Goal: Task Accomplishment & Management: Complete application form

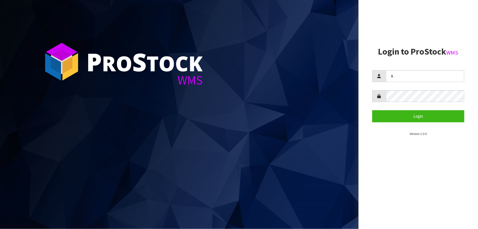
click at [391, 74] on input "A" at bounding box center [425, 76] width 78 height 12
type input "A"
type input "adrient@cwl.co.nz"
click at [395, 90] on form "adrient@cwl.co.nz Login" at bounding box center [418, 96] width 92 height 52
click at [372, 110] on button "Login" at bounding box center [418, 116] width 92 height 12
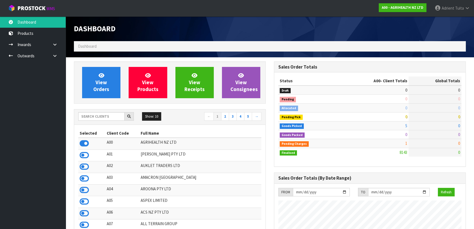
scroll to position [414, 200]
click at [100, 119] on input "text" at bounding box center [101, 116] width 46 height 8
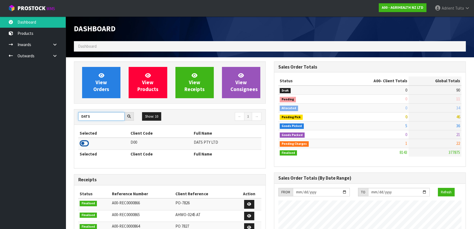
type input "DATS"
click at [87, 144] on icon at bounding box center [84, 143] width 9 height 8
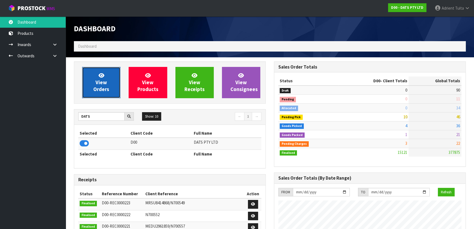
click at [96, 91] on span "View Orders" at bounding box center [101, 82] width 16 height 21
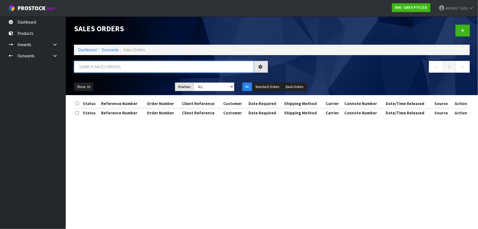
click at [111, 68] on input "text" at bounding box center [164, 67] width 180 height 12
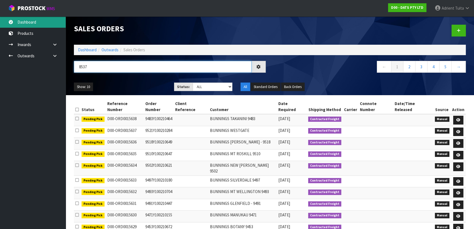
type input "8537"
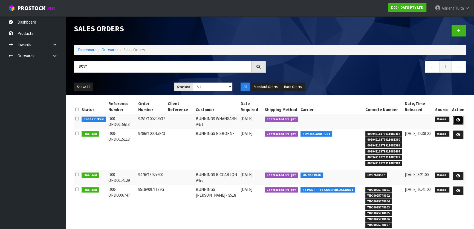
click at [462, 122] on link at bounding box center [458, 120] width 10 height 9
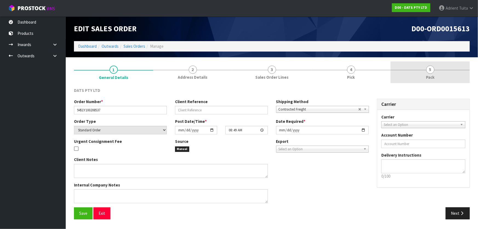
click at [432, 74] on link "5 Pack" at bounding box center [429, 72] width 79 height 22
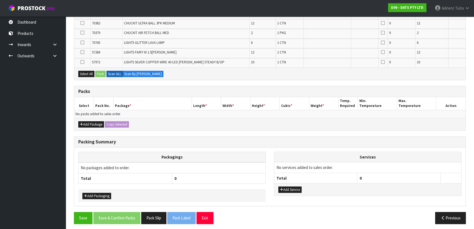
scroll to position [234, 0]
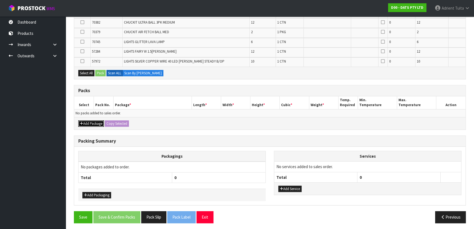
click at [85, 122] on button "Add Package" at bounding box center [91, 123] width 26 height 7
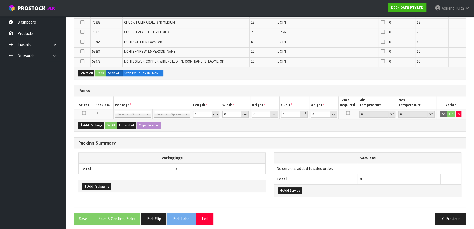
click at [84, 113] on icon at bounding box center [84, 113] width 4 height 0
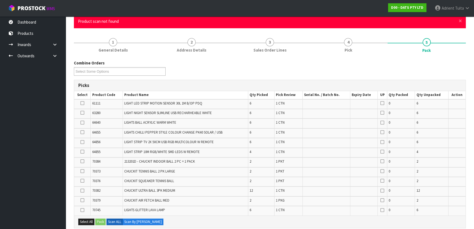
scroll to position [42, 0]
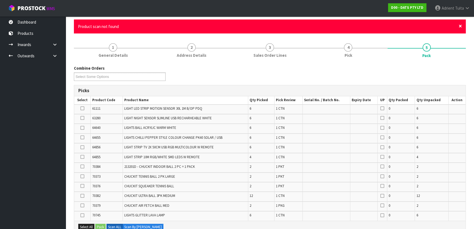
click at [461, 25] on span "×" at bounding box center [460, 26] width 3 height 8
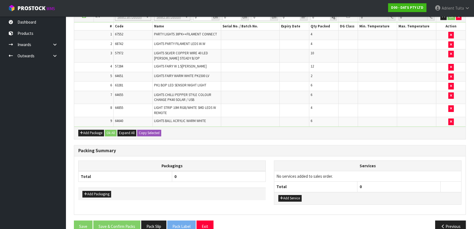
scroll to position [0, 0]
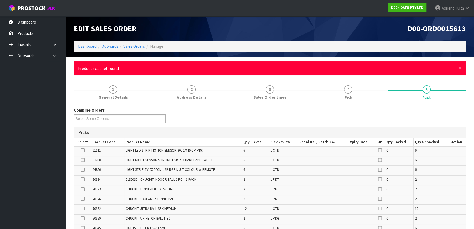
click at [462, 68] on div "× Close Product scan not found" at bounding box center [270, 68] width 392 height 14
click at [462, 68] on span "×" at bounding box center [460, 68] width 3 height 8
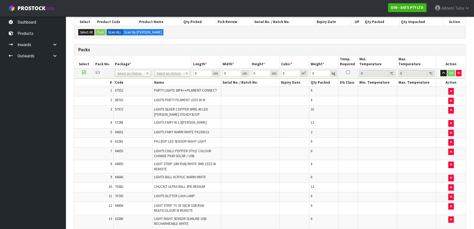
scroll to position [36, 0]
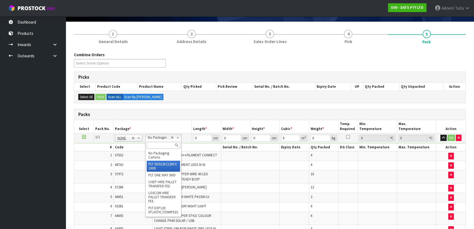
drag, startPoint x: 160, startPoint y: 165, endPoint x: 178, endPoint y: 148, distance: 24.4
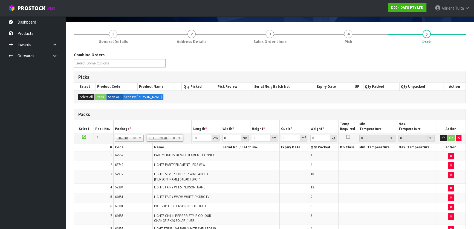
type input "120"
type input "100"
type input "64.54"
click at [197, 136] on input "120" at bounding box center [202, 137] width 19 height 7
click at [263, 136] on input "0" at bounding box center [261, 137] width 19 height 7
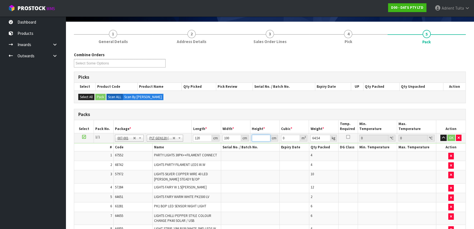
type input "1"
type input "0.012"
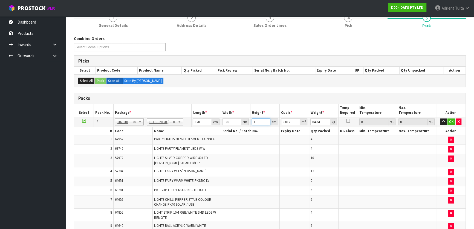
scroll to position [60, 0]
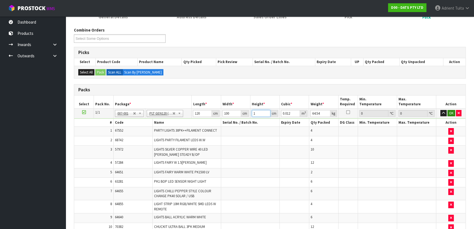
type input "1"
click at [449, 112] on button "OK" at bounding box center [452, 113] width 8 height 7
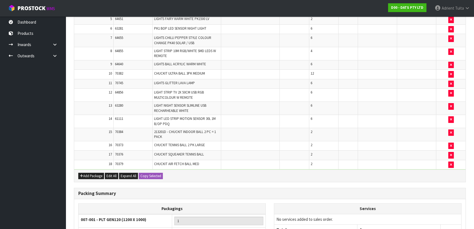
scroll to position [260, 0]
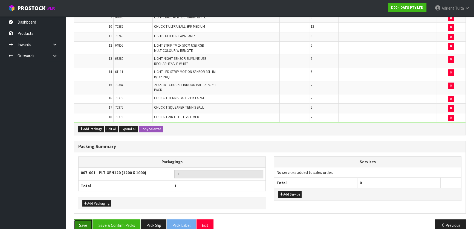
click at [85, 221] on button "Save" at bounding box center [83, 225] width 19 height 12
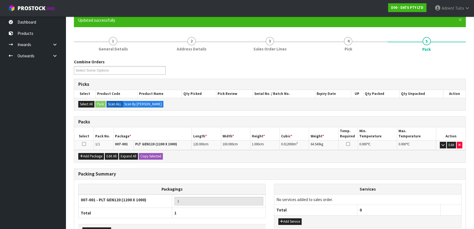
scroll to position [85, 0]
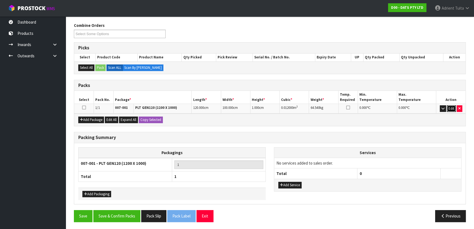
click at [447, 107] on button "Edit" at bounding box center [451, 108] width 9 height 7
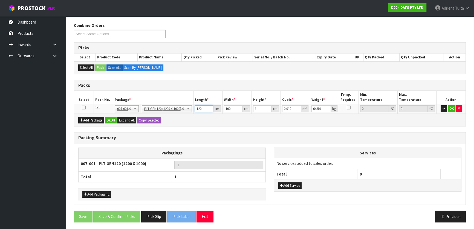
click at [197, 105] on input "120" at bounding box center [204, 108] width 19 height 7
type input "1"
type input "0.0001"
type input "10"
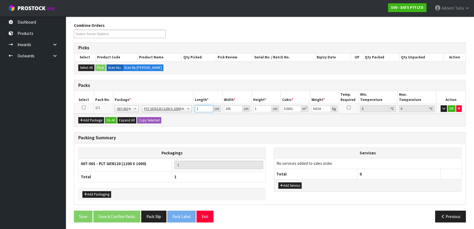
type input "0.001"
type input "100"
type input "0.01"
type input "100"
type input "1"
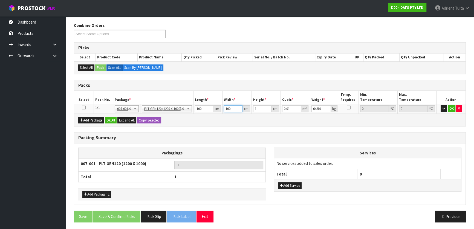
type input "0.0001"
type input "10"
type input "0.001"
type input "100"
type input "0.01"
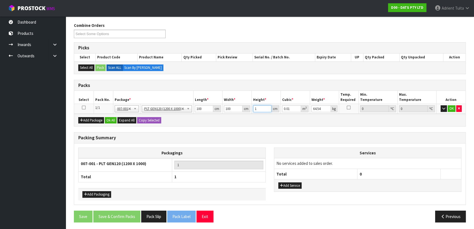
type input "6"
type input "0.06"
type input "68"
type input "0.68"
type input "68"
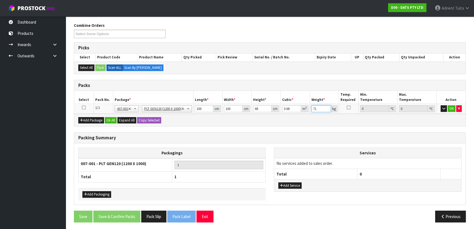
type input "71"
click at [447, 107] on td "OK" at bounding box center [451, 109] width 29 height 10
click at [449, 107] on button "OK" at bounding box center [452, 108] width 8 height 7
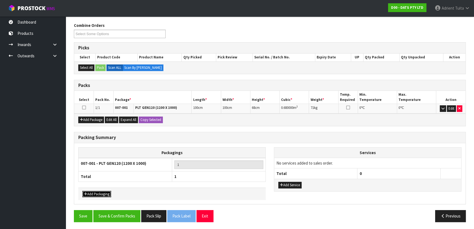
click at [105, 192] on button "Add Packaging" at bounding box center [96, 194] width 29 height 7
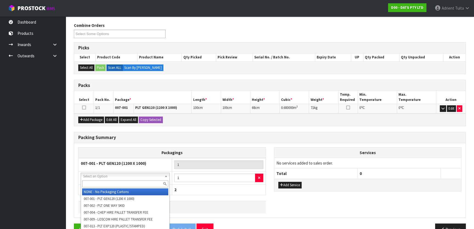
click at [107, 182] on input "text" at bounding box center [125, 183] width 86 height 7
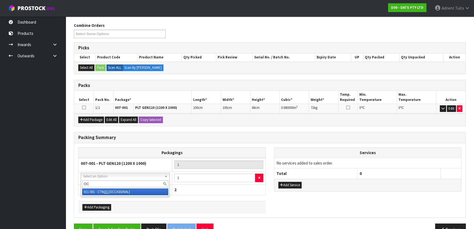
type input "OC"
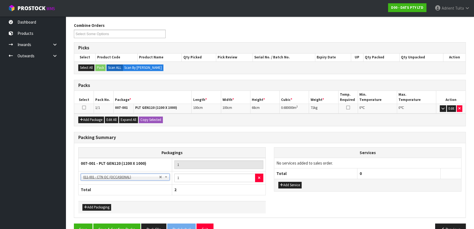
scroll to position [98, 0]
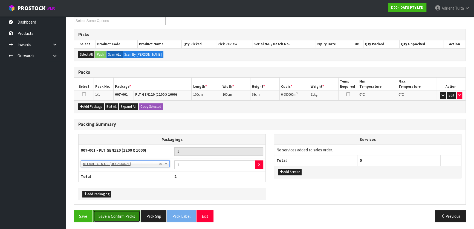
click at [102, 210] on button "Save & Confirm Packs" at bounding box center [116, 216] width 47 height 12
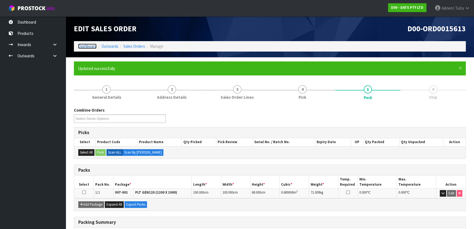
click at [85, 45] on link "Dashboard" at bounding box center [87, 46] width 19 height 5
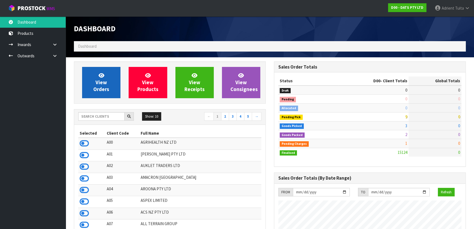
scroll to position [414, 200]
click at [94, 85] on link "View Orders" at bounding box center [101, 82] width 38 height 31
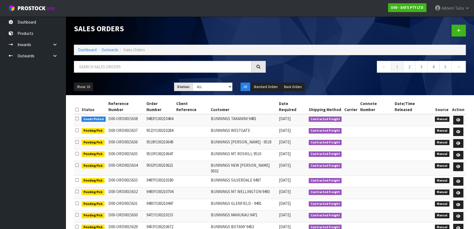
click at [82, 46] on ol "Dashboard Outwards Sales Orders" at bounding box center [270, 50] width 392 height 10
click at [82, 47] on link "Dashboard" at bounding box center [87, 49] width 19 height 5
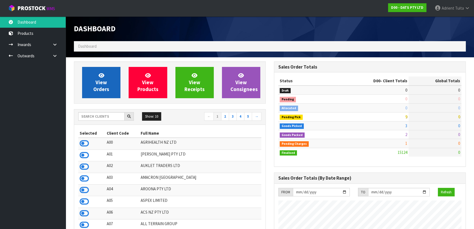
scroll to position [414, 200]
click at [98, 81] on span "View Orders" at bounding box center [101, 82] width 16 height 21
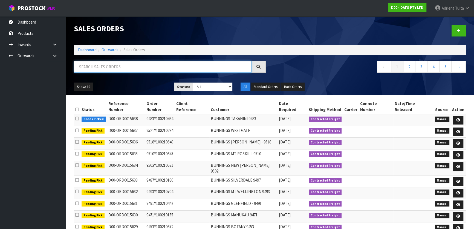
click at [110, 67] on input "text" at bounding box center [163, 67] width 178 height 12
type input "8872"
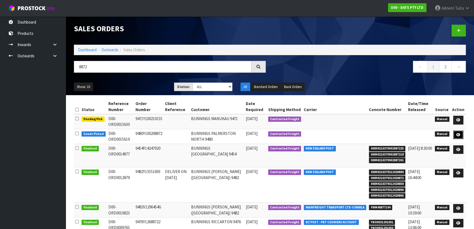
click at [461, 137] on link at bounding box center [458, 134] width 10 height 9
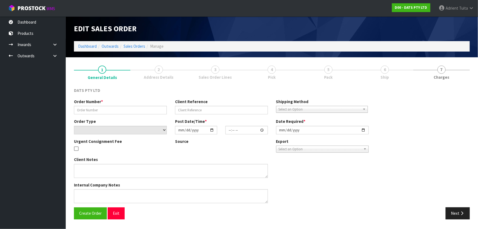
type input "9480Y100208872"
select select "number:0"
type input "2025-08-21"
type input "09:05:00.000"
type input "2025-08-21"
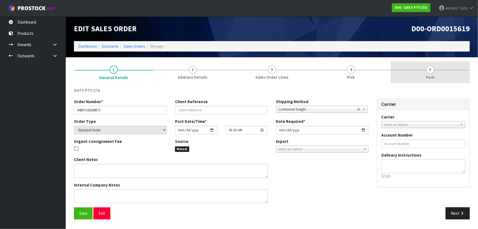
click at [428, 68] on span "5" at bounding box center [430, 69] width 8 height 8
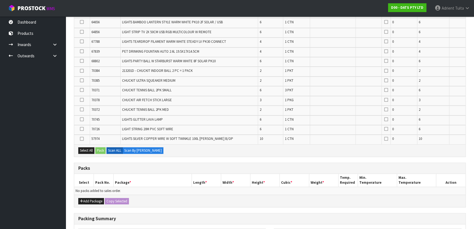
scroll to position [249, 0]
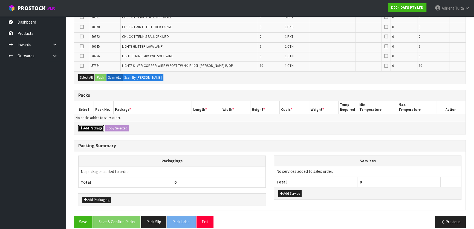
click at [90, 126] on button "Add Package" at bounding box center [91, 128] width 26 height 7
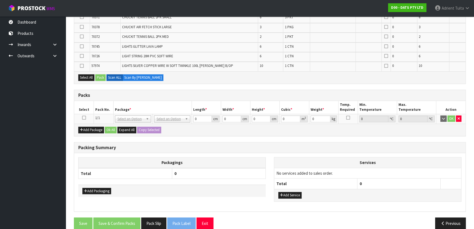
click at [84, 117] on icon at bounding box center [84, 117] width 4 height 0
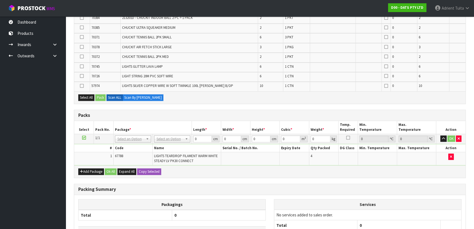
scroll to position [0, 0]
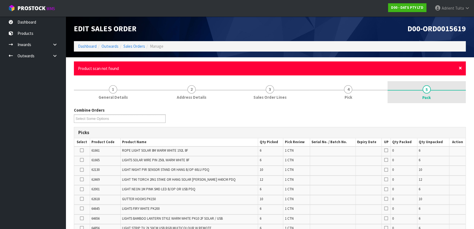
click at [459, 67] on span "×" at bounding box center [460, 68] width 3 height 8
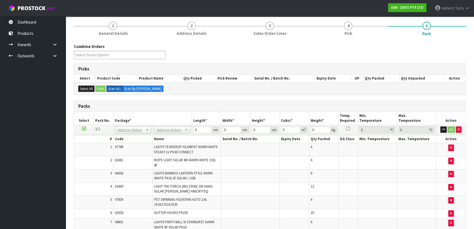
scroll to position [149, 0]
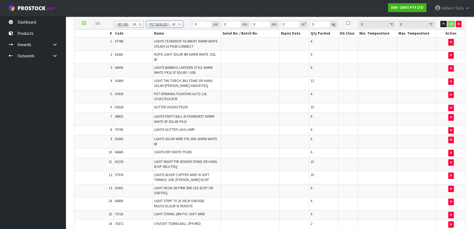
type input "120"
type input "100"
type input "52.24"
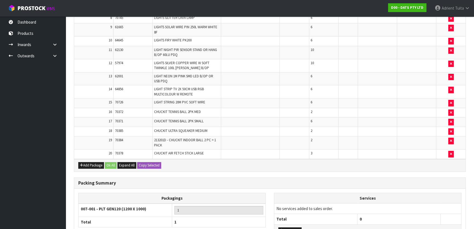
scroll to position [305, 0]
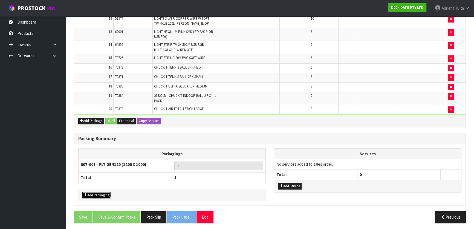
click at [102, 193] on button "Add Packaging" at bounding box center [96, 195] width 29 height 7
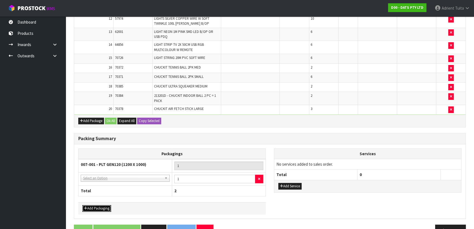
drag, startPoint x: 104, startPoint y: 174, endPoint x: 103, endPoint y: 183, distance: 9.1
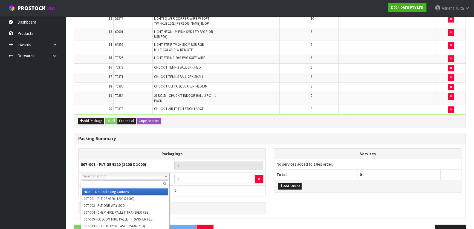
click at [103, 183] on input "text" at bounding box center [125, 183] width 86 height 7
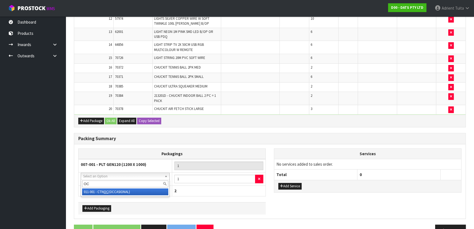
type input "OC"
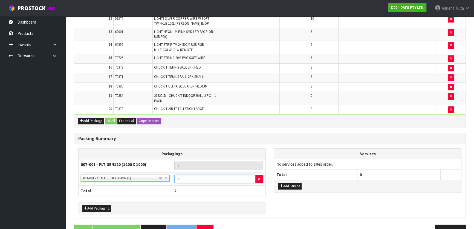
click at [207, 177] on input "1" at bounding box center [214, 178] width 81 height 8
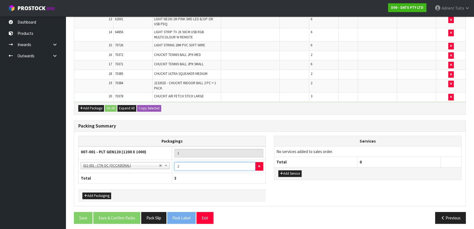
scroll to position [318, 0]
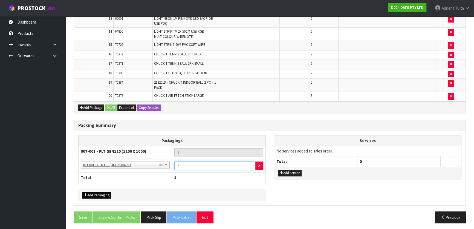
type input "2"
click at [94, 194] on button "Add Packaging" at bounding box center [96, 195] width 29 height 7
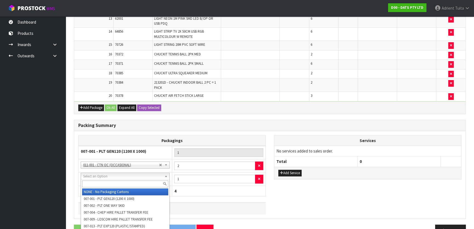
click at [104, 184] on input "text" at bounding box center [125, 183] width 86 height 7
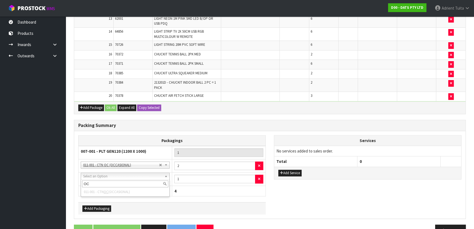
type input "O"
type input "OC"
click at [258, 177] on icon "button" at bounding box center [259, 179] width 2 height 4
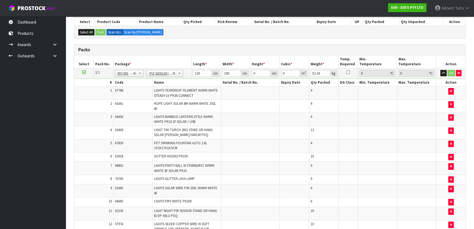
scroll to position [70, 0]
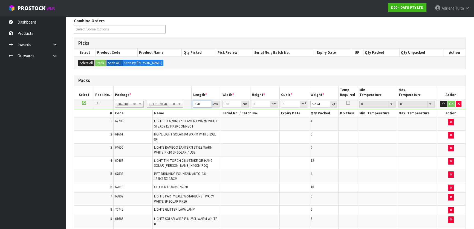
click at [199, 101] on input "120" at bounding box center [202, 103] width 19 height 7
type input "110"
type input "6"
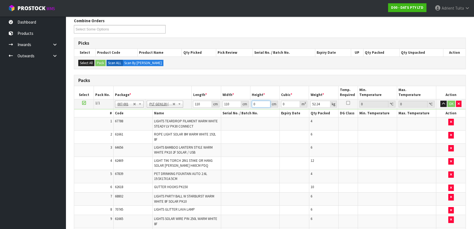
type input "0.0726"
type input "61"
type input "0.7381"
type input "61"
type input "72"
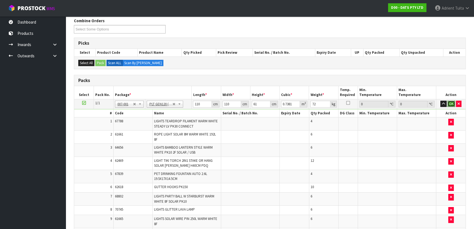
click at [451, 105] on button "OK" at bounding box center [452, 103] width 8 height 7
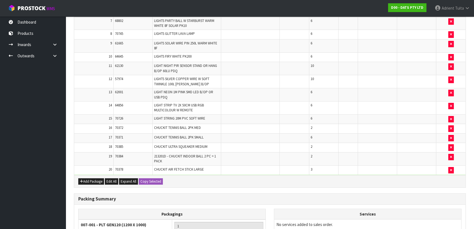
scroll to position [318, 0]
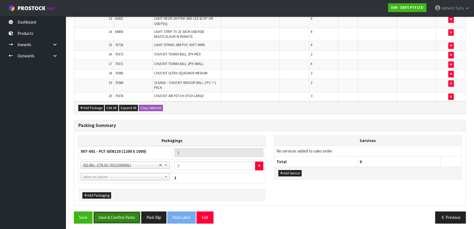
click at [113, 213] on button "Save & Confirm Packs" at bounding box center [116, 217] width 47 height 12
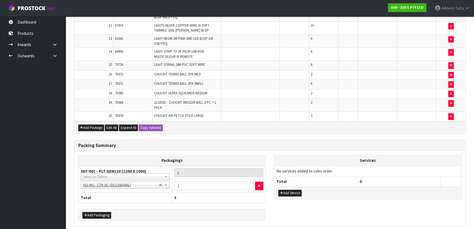
scroll to position [0, 0]
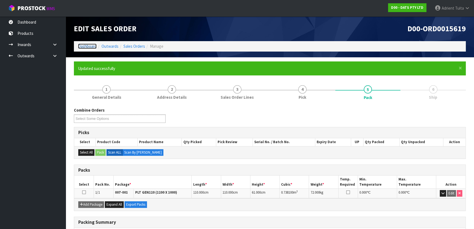
click at [84, 48] on link "Dashboard" at bounding box center [87, 46] width 19 height 5
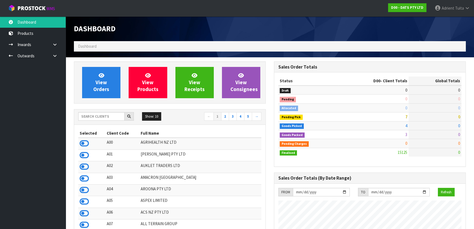
scroll to position [414, 200]
click at [82, 141] on icon at bounding box center [84, 143] width 9 height 8
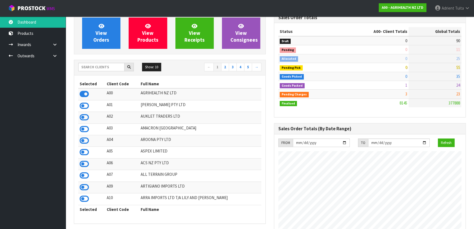
scroll to position [50, 0]
click at [83, 100] on td at bounding box center [91, 105] width 27 height 11
click at [83, 108] on icon at bounding box center [84, 105] width 9 height 8
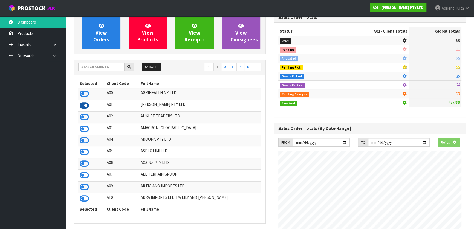
scroll to position [387, 200]
click at [94, 68] on input "text" at bounding box center [101, 66] width 46 height 8
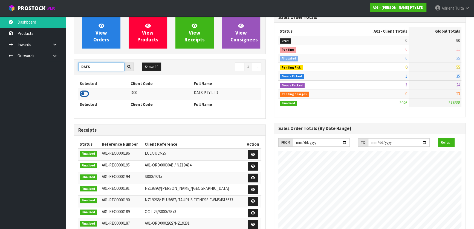
type input "DATS"
click at [85, 94] on icon at bounding box center [84, 94] width 9 height 8
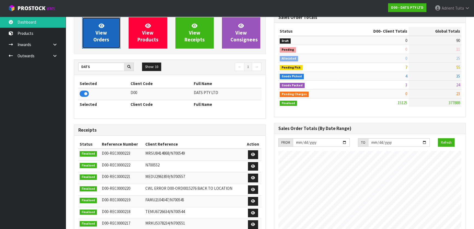
scroll to position [414, 200]
click at [99, 35] on span "View Orders" at bounding box center [101, 32] width 16 height 21
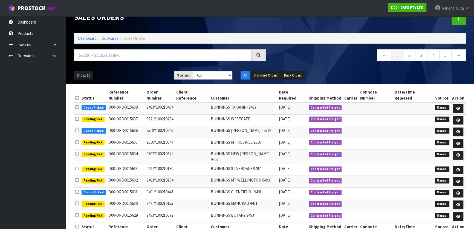
scroll to position [5, 0]
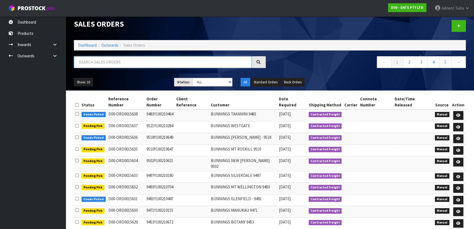
click at [176, 58] on input "text" at bounding box center [163, 62] width 178 height 12
type input "8876"
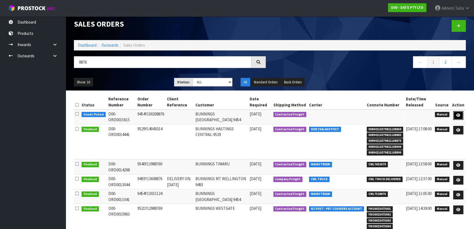
click at [456, 114] on link at bounding box center [458, 115] width 10 height 9
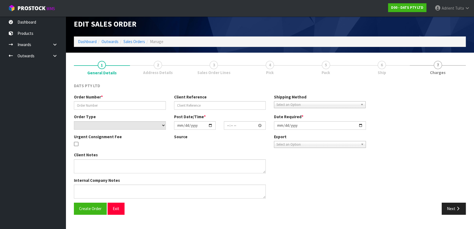
scroll to position [233, 0]
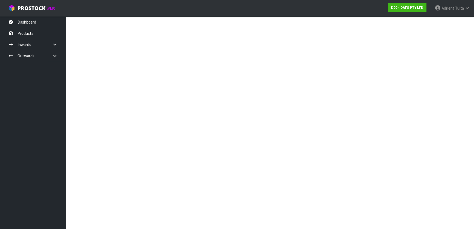
type input "9454Y100208876"
select select "number:0"
type input "2025-08-21"
type input "08:54:00.000"
type input "2025-08-21"
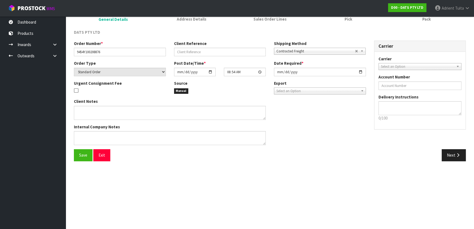
scroll to position [0, 0]
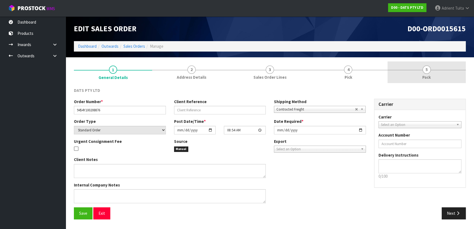
click at [407, 70] on link "5 Pack" at bounding box center [427, 72] width 78 height 22
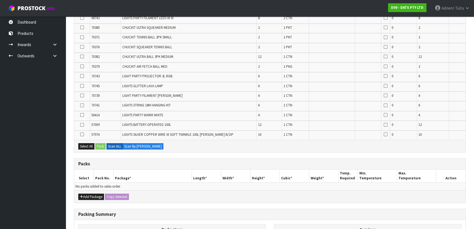
scroll to position [286, 0]
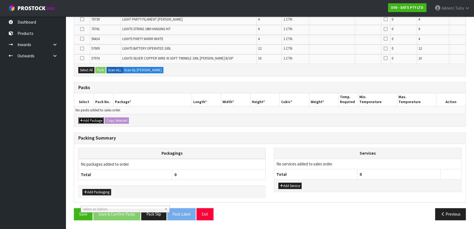
click at [95, 119] on button "Add Package" at bounding box center [91, 120] width 26 height 7
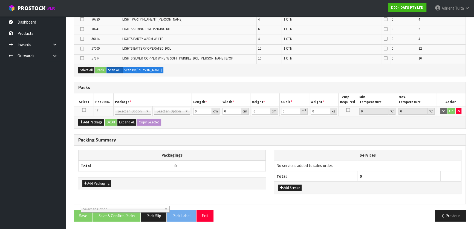
click at [83, 110] on icon at bounding box center [84, 110] width 4 height 0
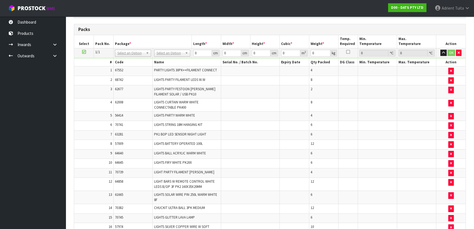
scroll to position [113, 0]
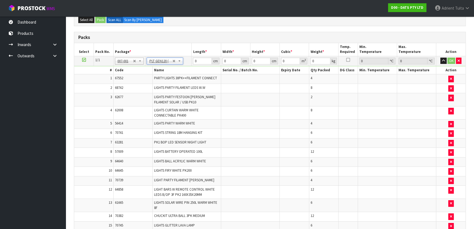
type input "120"
type input "100"
type input "96.43"
click at [196, 59] on input "120" at bounding box center [202, 60] width 19 height 7
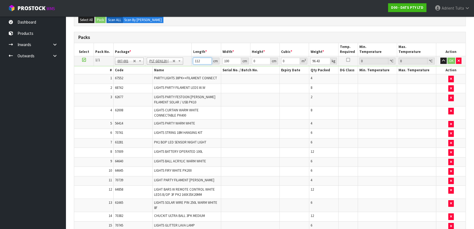
type input "112"
type input "8"
type input "0.100352"
type input "82"
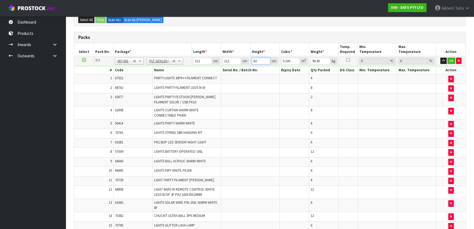
type input "1.028608"
type input "82"
type input "111"
click at [451, 61] on button "OK" at bounding box center [452, 60] width 8 height 7
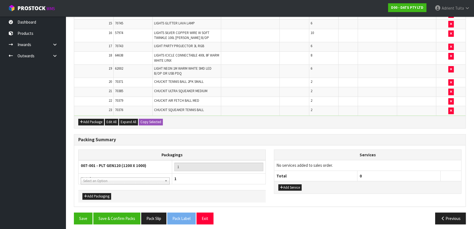
scroll to position [314, 0]
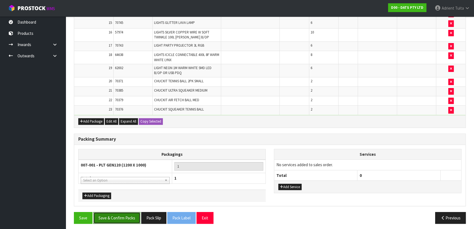
click at [119, 215] on button "Save & Confirm Packs" at bounding box center [116, 218] width 47 height 12
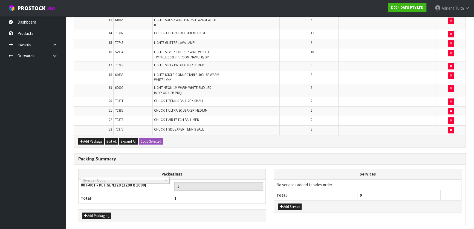
scroll to position [0, 0]
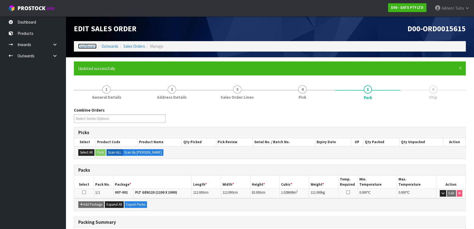
click at [92, 48] on link "Dashboard" at bounding box center [87, 46] width 19 height 5
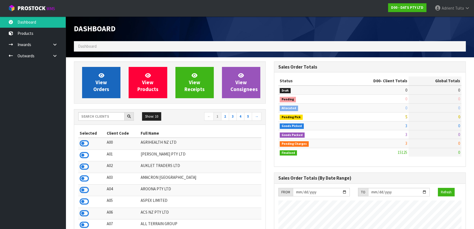
scroll to position [414, 200]
click at [95, 74] on link "View Orders" at bounding box center [101, 82] width 38 height 31
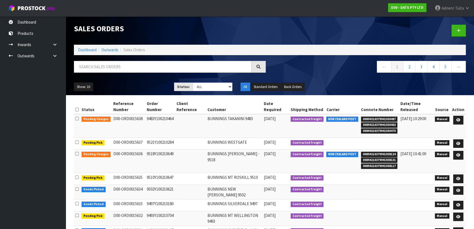
click at [354, 71] on nav "← 1 2 3 4 5 →" at bounding box center [370, 67] width 192 height 13
click at [91, 50] on link "Dashboard" at bounding box center [87, 49] width 19 height 5
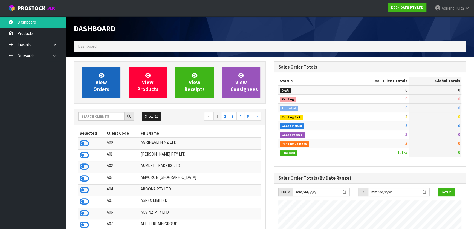
scroll to position [414, 200]
click at [102, 87] on span "View Orders" at bounding box center [101, 82] width 16 height 21
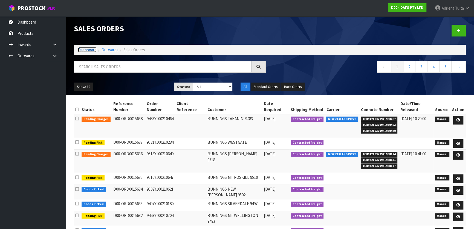
click at [91, 47] on link "Dashboard" at bounding box center [87, 49] width 19 height 5
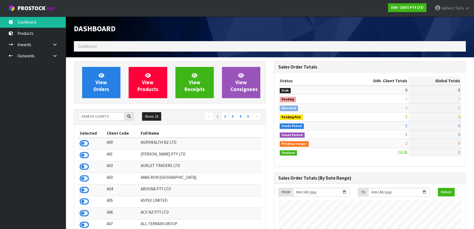
scroll to position [414, 200]
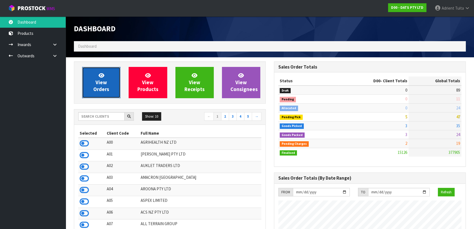
click at [100, 91] on span "View Orders" at bounding box center [101, 82] width 16 height 21
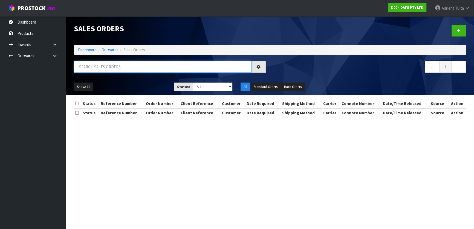
click at [103, 72] on input "text" at bounding box center [163, 67] width 178 height 12
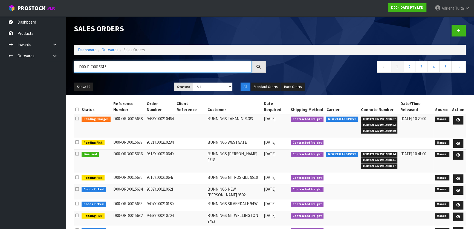
type input "D00-PIC0015615"
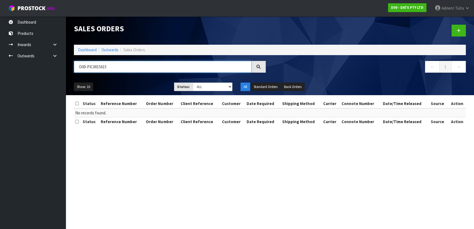
click at [119, 68] on input "D00-PIC0015615" at bounding box center [163, 67] width 178 height 12
click at [91, 51] on link "Dashboard" at bounding box center [87, 49] width 19 height 5
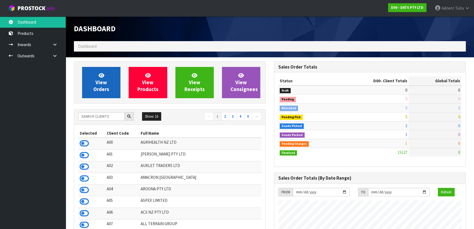
scroll to position [414, 200]
click at [98, 71] on link "View Orders" at bounding box center [101, 82] width 38 height 31
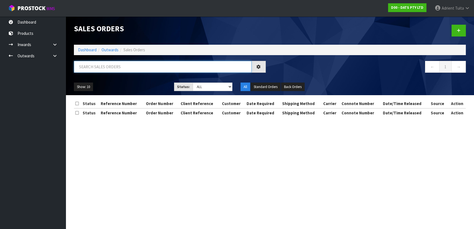
click at [103, 67] on input "text" at bounding box center [163, 67] width 178 height 12
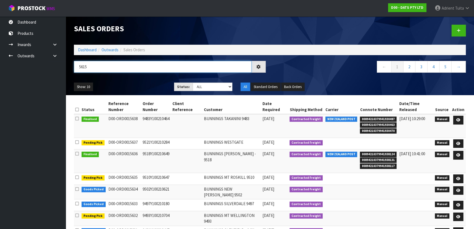
type input "5615"
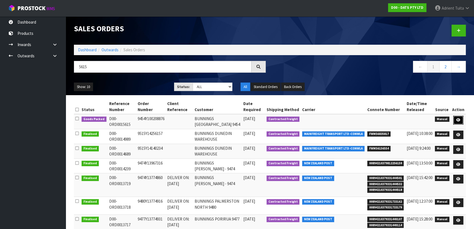
click at [456, 117] on link at bounding box center [458, 120] width 10 height 9
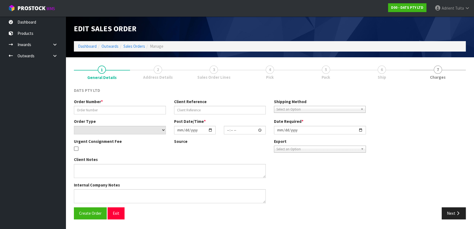
type input "9454Y100208876"
select select "number:0"
type input "2025-08-21"
type input "08:54:00.000"
type input "2025-08-21"
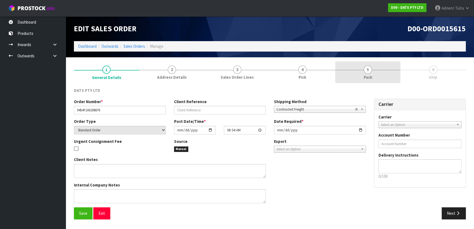
click at [379, 67] on link "5 Pack" at bounding box center [367, 72] width 65 height 22
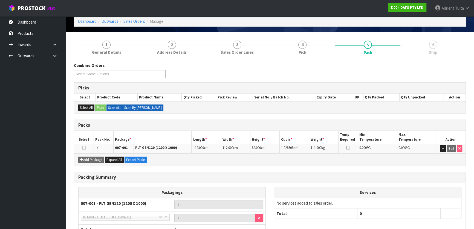
scroll to position [25, 0]
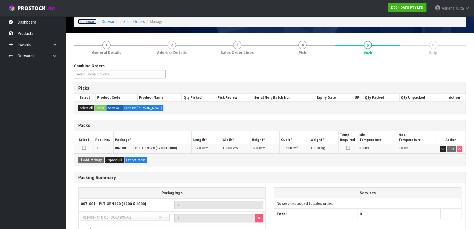
click at [84, 24] on link "Dashboard" at bounding box center [87, 21] width 19 height 5
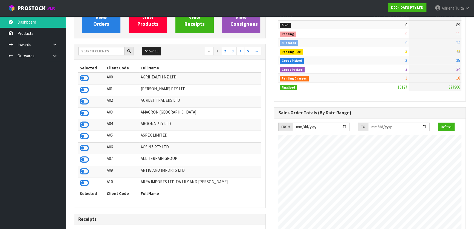
scroll to position [37, 0]
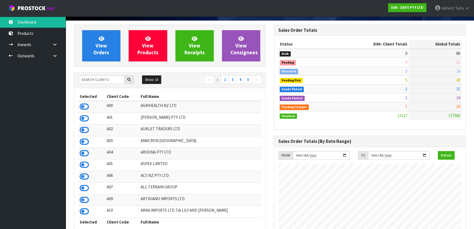
click at [90, 116] on td at bounding box center [91, 118] width 27 height 11
click at [87, 118] on icon at bounding box center [84, 118] width 9 height 8
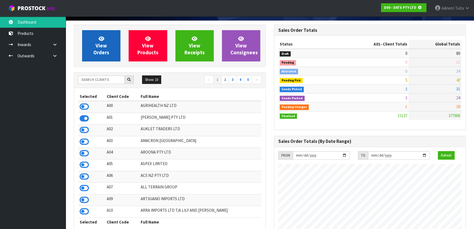
scroll to position [341, 200]
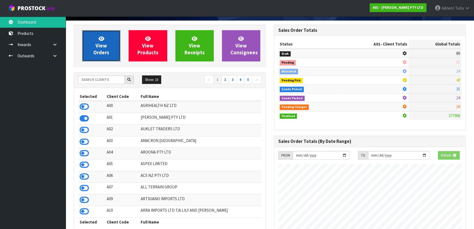
click at [104, 55] on span "View Orders" at bounding box center [101, 45] width 16 height 21
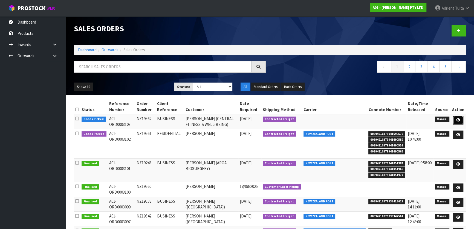
click at [455, 119] on link at bounding box center [458, 120] width 10 height 9
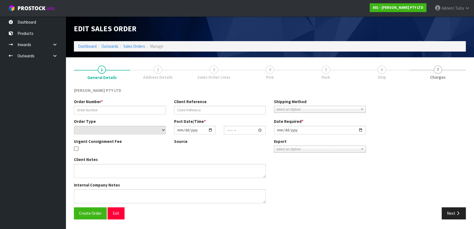
type input "NZ19562"
type input "BUSINESS"
select select "number:0"
type input "2025-08-20"
type input "12:15:00.000"
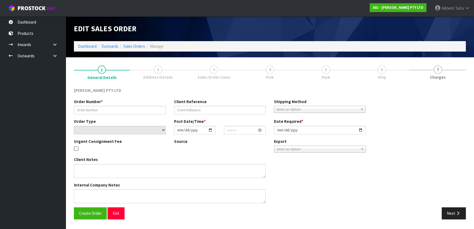
type input "2025-08-21"
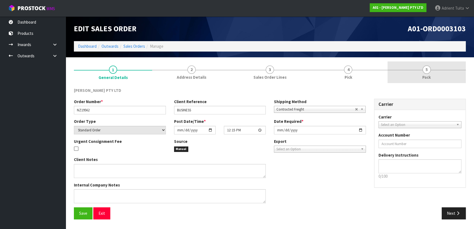
click at [433, 73] on link "5 Pack" at bounding box center [427, 72] width 78 height 22
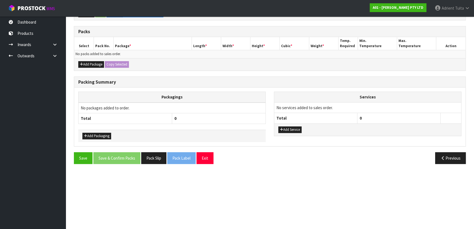
scroll to position [174, 0]
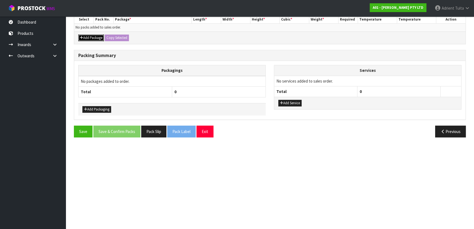
click at [93, 38] on button "Add Package" at bounding box center [91, 37] width 26 height 7
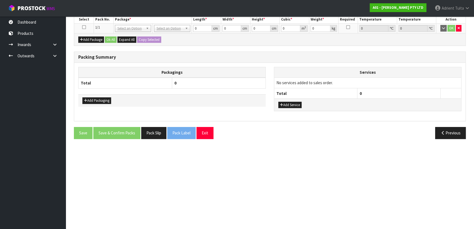
click at [85, 27] on icon at bounding box center [84, 27] width 4 height 0
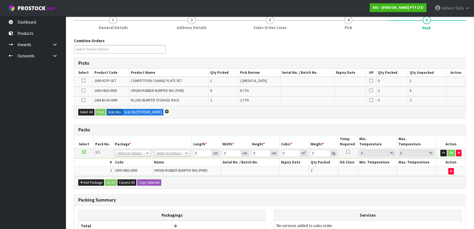
scroll to position [0, 0]
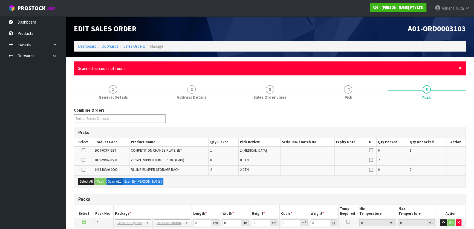
click at [460, 68] on span "×" at bounding box center [460, 68] width 3 height 8
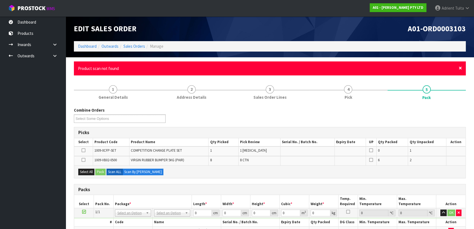
click at [461, 68] on span "×" at bounding box center [460, 68] width 3 height 8
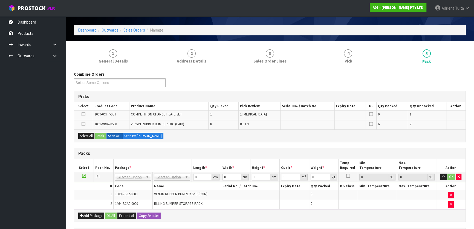
scroll to position [25, 0]
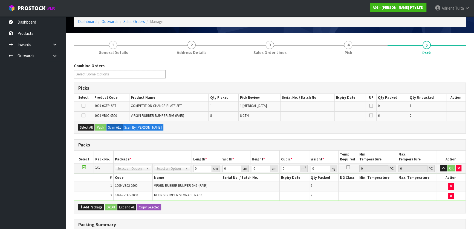
click at [86, 105] on td at bounding box center [83, 107] width 19 height 10
click at [85, 105] on icon at bounding box center [84, 105] width 4 height 0
click at [0, 0] on input "checkbox" at bounding box center [0, 0] width 0 height 0
click at [101, 127] on button "Pack" at bounding box center [100, 127] width 10 height 7
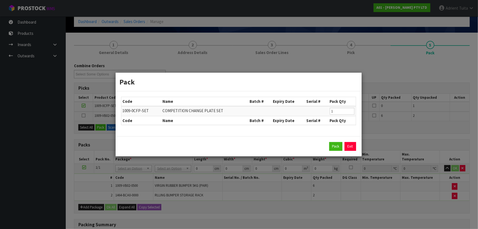
click at [336, 151] on div "Pack Exit" at bounding box center [239, 146] width 246 height 20
click at [335, 145] on button "Pack" at bounding box center [335, 146] width 13 height 9
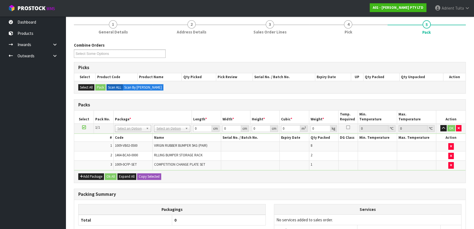
scroll to position [50, 0]
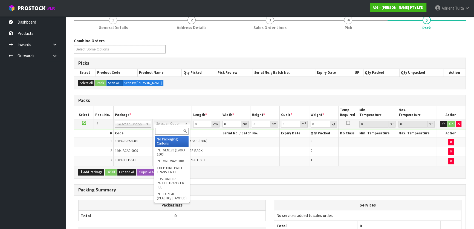
drag, startPoint x: 181, startPoint y: 122, endPoint x: 175, endPoint y: 140, distance: 18.7
type input "119.8"
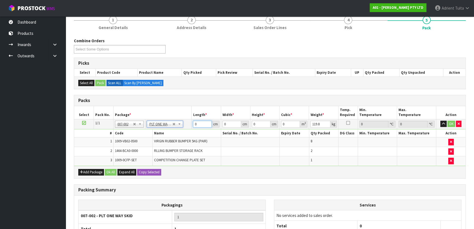
click at [199, 124] on input "0" at bounding box center [202, 123] width 19 height 7
type input "121"
type input "81"
type input "5"
type input "0.049005"
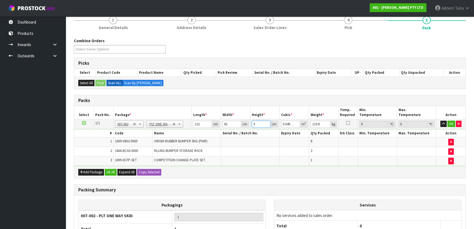
type input "53"
type input "0.519453"
type input "53"
type input "135"
click at [449, 123] on button "OK" at bounding box center [452, 123] width 8 height 7
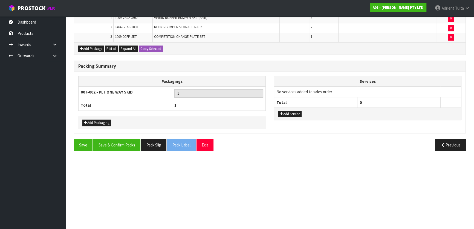
scroll to position [174, 0]
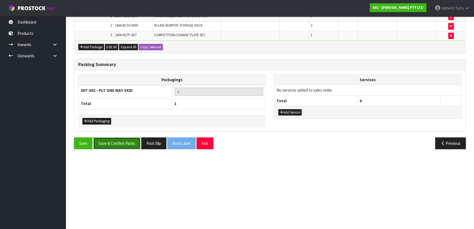
click at [131, 142] on button "Save & Confirm Packs" at bounding box center [116, 143] width 47 height 12
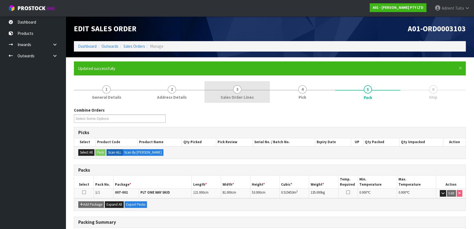
scroll to position [0, 0]
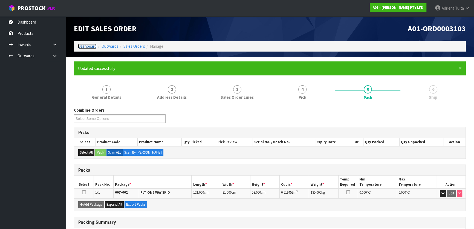
click at [86, 49] on link "Dashboard" at bounding box center [87, 46] width 19 height 5
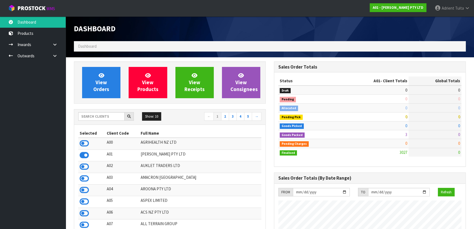
scroll to position [387, 200]
click at [96, 119] on input "text" at bounding box center [101, 116] width 46 height 8
type input "S08"
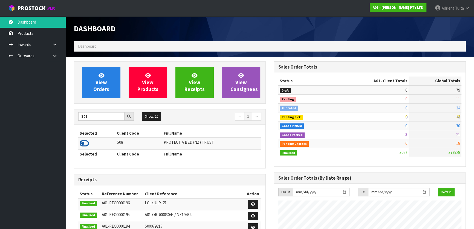
click at [87, 139] on icon at bounding box center [84, 143] width 9 height 8
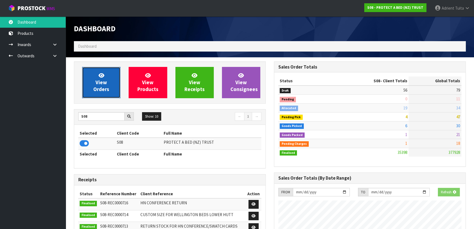
scroll to position [414, 200]
click at [100, 88] on span "View Orders" at bounding box center [101, 82] width 16 height 21
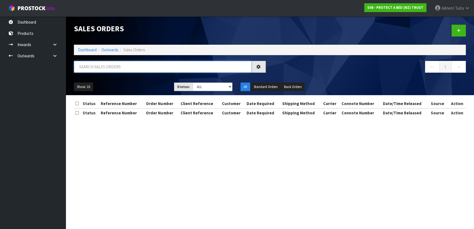
click at [113, 70] on input "text" at bounding box center [163, 67] width 178 height 12
type input "1221"
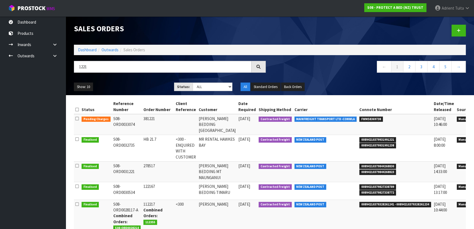
click at [475, 122] on link at bounding box center [480, 120] width 10 height 9
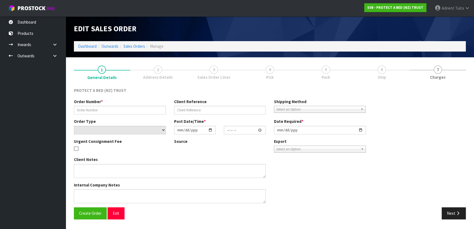
type input "381221"
select select "number:0"
type input "2025-08-19"
type input "11:53:00.000"
type input "2025-08-19"
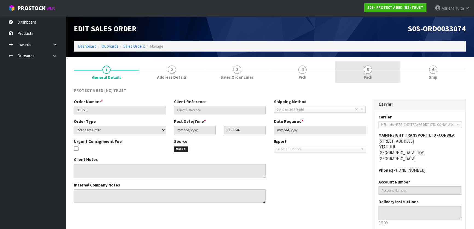
click at [361, 73] on link "5 Pack" at bounding box center [367, 72] width 65 height 22
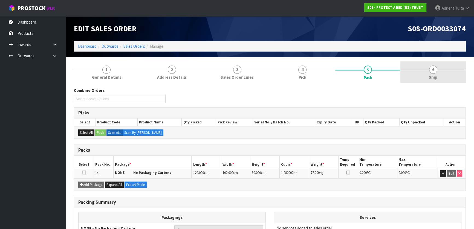
click at [439, 64] on link "6 Ship" at bounding box center [432, 72] width 65 height 22
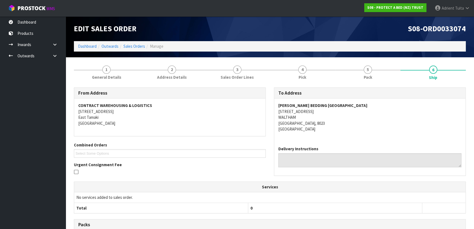
scroll to position [149, 0]
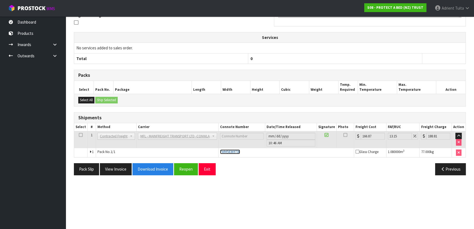
click at [236, 150] on span "FWM58369738" at bounding box center [230, 151] width 20 height 5
click at [180, 171] on button "Reopen" at bounding box center [186, 169] width 24 height 12
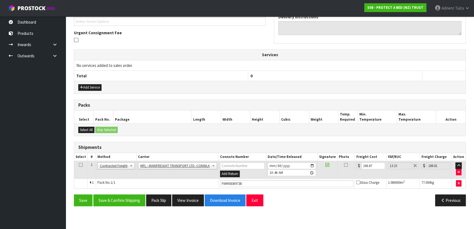
scroll to position [199, 0]
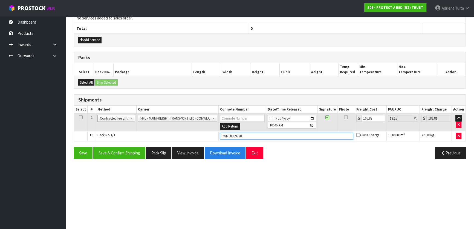
drag, startPoint x: 270, startPoint y: 133, endPoint x: 209, endPoint y: 131, distance: 61.1
click at [210, 131] on tr "1 Pack No. 1/1 FWM58369738 Glass Charge 1.080000 m 3 77.000 kg" at bounding box center [269, 136] width 391 height 10
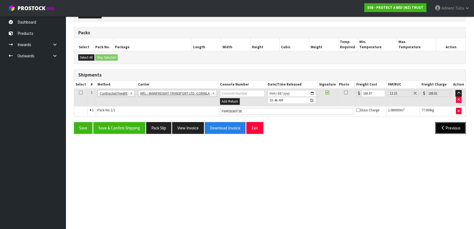
click at [442, 126] on icon "button" at bounding box center [442, 128] width 5 height 4
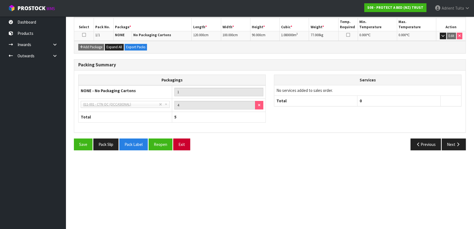
scroll to position [174, 0]
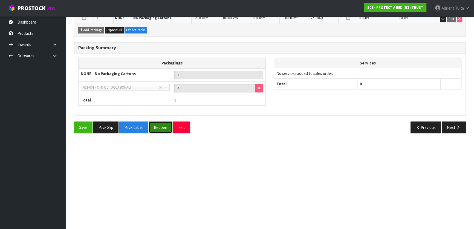
click at [165, 128] on button "Reopen" at bounding box center [161, 127] width 24 height 12
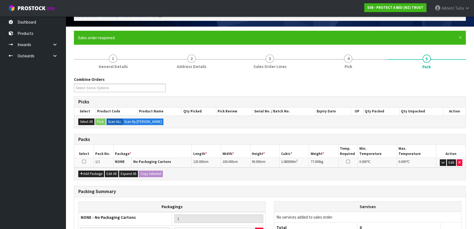
scroll to position [74, 0]
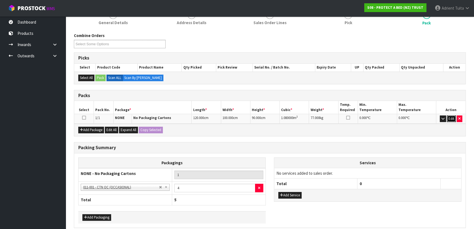
click at [452, 117] on button "Edit" at bounding box center [451, 118] width 9 height 7
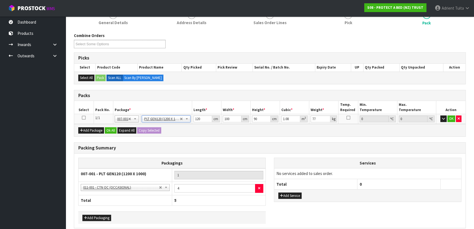
type input "0"
type input "63.45"
click at [197, 118] on input "120" at bounding box center [203, 118] width 19 height 7
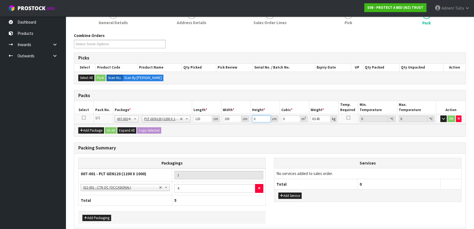
type input "9"
type input "0.108"
type input "90"
type input "1.08"
type input "90"
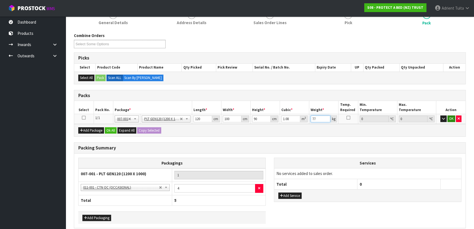
type input "77"
click at [451, 119] on button "OK" at bounding box center [452, 118] width 8 height 7
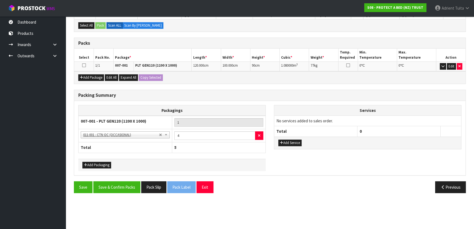
scroll to position [199, 0]
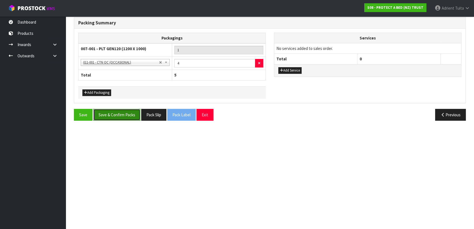
click at [112, 109] on button "Save & Confirm Packs" at bounding box center [116, 115] width 47 height 12
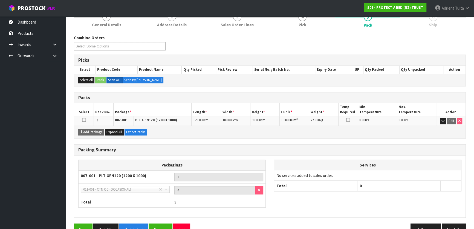
scroll to position [174, 0]
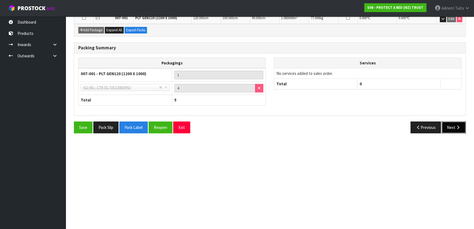
click at [455, 123] on button "Next" at bounding box center [454, 127] width 24 height 12
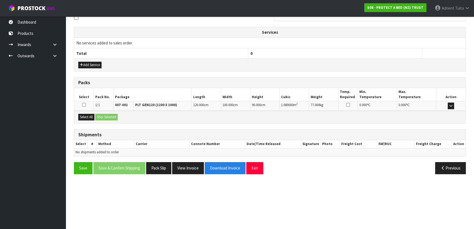
click at [90, 112] on div "Select All Ship Selected" at bounding box center [269, 117] width 391 height 12
drag, startPoint x: 90, startPoint y: 113, endPoint x: 99, endPoint y: 114, distance: 8.8
click at [90, 114] on button "Select All" at bounding box center [86, 117] width 16 height 7
click at [99, 114] on button "Ship Selected" at bounding box center [106, 117] width 22 height 7
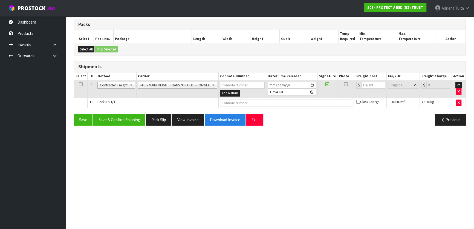
scroll to position [286, 0]
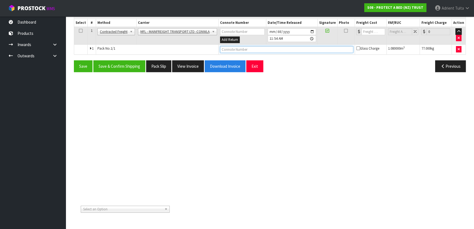
click at [262, 50] on input "text" at bounding box center [286, 49] width 133 height 7
paste input "FWM58369738"
type input "FWM58369738"
click at [366, 32] on input "number" at bounding box center [374, 31] width 24 height 7
type input "166.87"
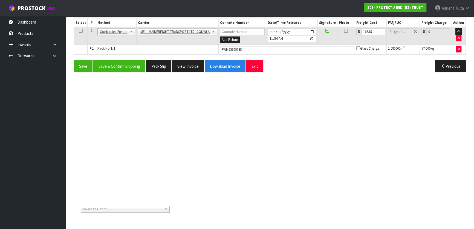
click at [126, 60] on button "Save & Confirm Shipping" at bounding box center [119, 66] width 52 height 12
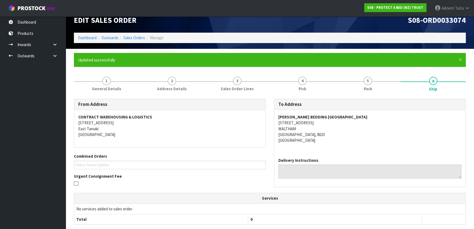
scroll to position [0, 0]
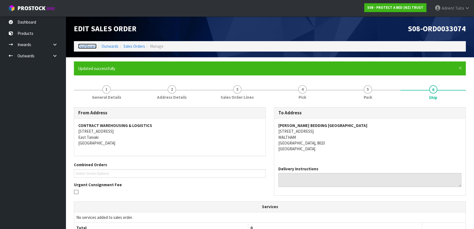
click at [85, 46] on link "Dashboard" at bounding box center [87, 46] width 19 height 5
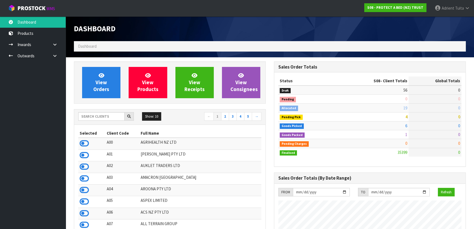
scroll to position [426, 200]
click at [85, 142] on icon at bounding box center [84, 143] width 9 height 8
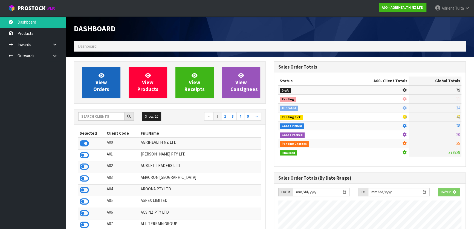
scroll to position [414, 200]
click at [98, 87] on span "View Orders" at bounding box center [101, 82] width 16 height 21
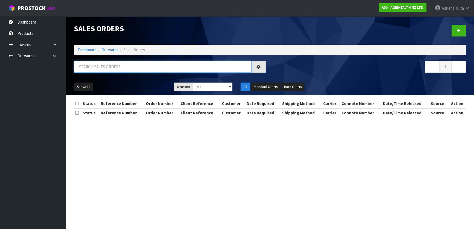
click at [120, 62] on input "text" at bounding box center [163, 67] width 178 height 12
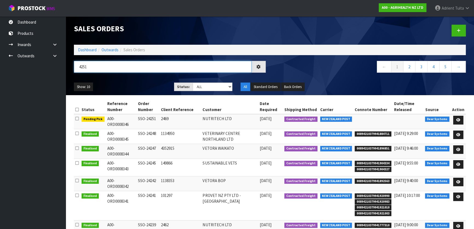
type input "4251"
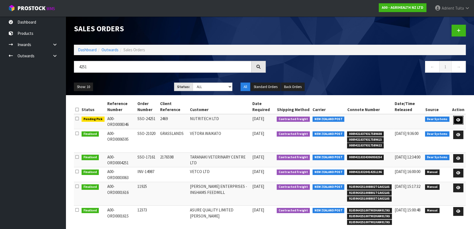
click at [454, 118] on link at bounding box center [458, 120] width 10 height 9
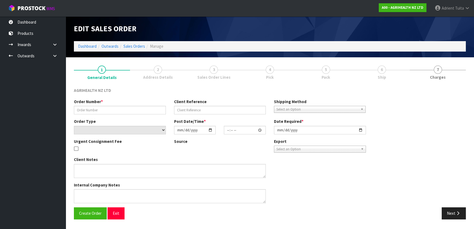
type input "SSO-24251"
type input "2469"
select select "number:0"
type input "[DATE]"
type input "10:55:56.000"
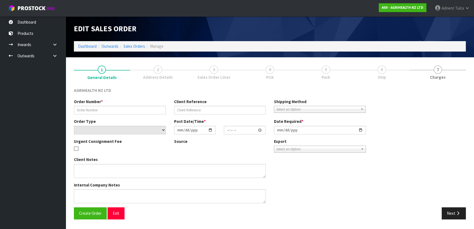
type input "[DATE]"
type textarea "SHIP BY: FREIGHT , DELIEVRY BY MONDAY"
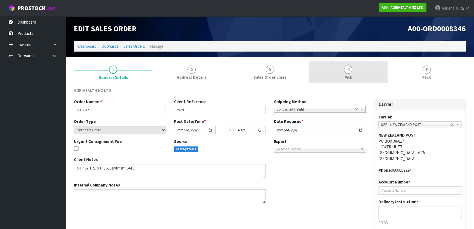
click at [366, 74] on link "4 Pick" at bounding box center [348, 72] width 78 height 22
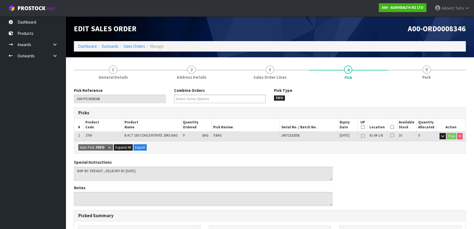
click at [392, 127] on icon at bounding box center [392, 127] width 4 height 0
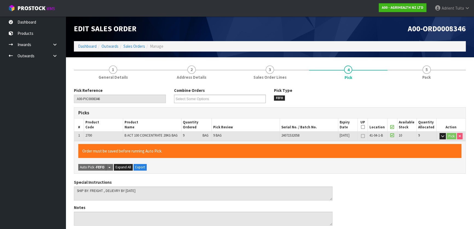
scroll to position [149, 0]
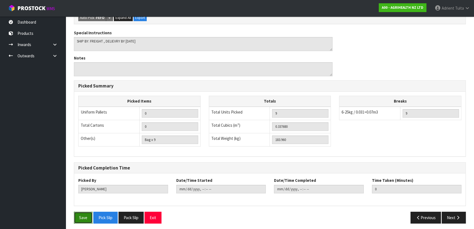
click at [81, 216] on button "Save" at bounding box center [83, 217] width 19 height 12
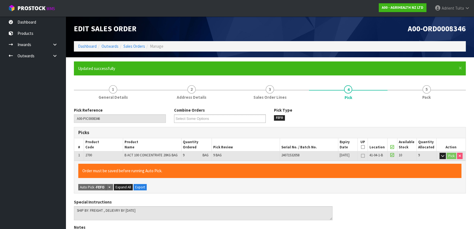
type input "Adrient Tuita"
type input "2025-08-22T12:01:59"
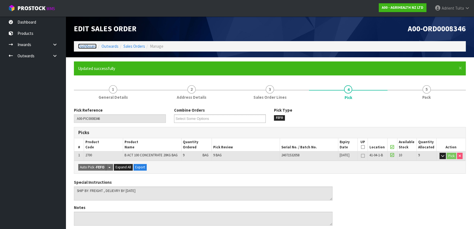
click at [85, 49] on link "Dashboard" at bounding box center [87, 46] width 19 height 5
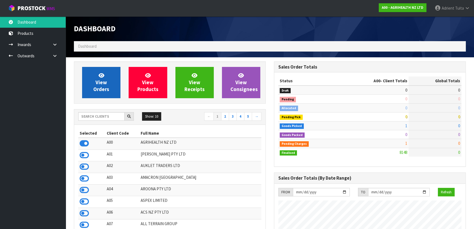
scroll to position [414, 200]
click at [96, 80] on span "View Orders" at bounding box center [101, 82] width 16 height 21
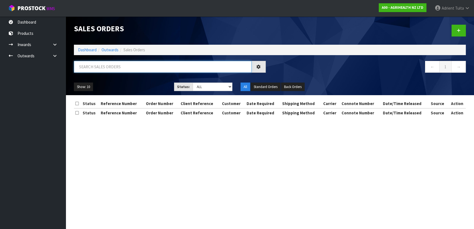
click at [106, 68] on input "text" at bounding box center [163, 67] width 178 height 12
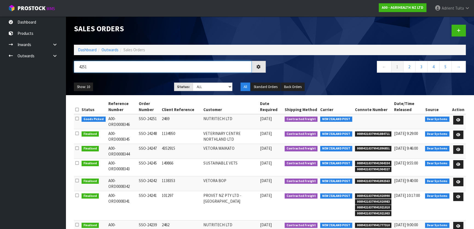
type input "4251"
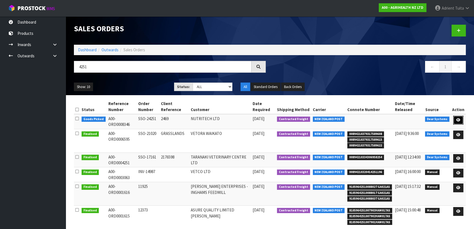
click at [459, 123] on link at bounding box center [458, 120] width 10 height 9
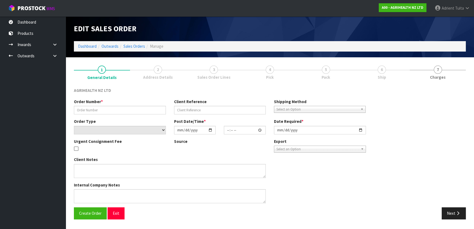
type input "SSO-24251"
type input "2469"
select select "number:0"
type input "[DATE]"
type input "10:55:56.000"
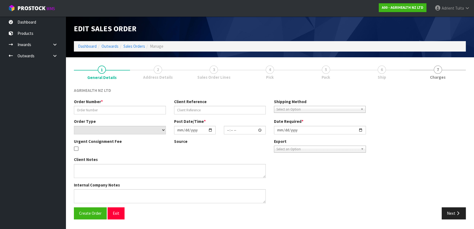
type input "[DATE]"
type textarea "SHIP BY: FREIGHT , DELIEVRY BY MONDAY"
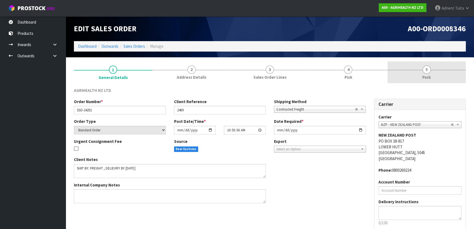
click at [426, 74] on span "Pack" at bounding box center [426, 77] width 8 height 6
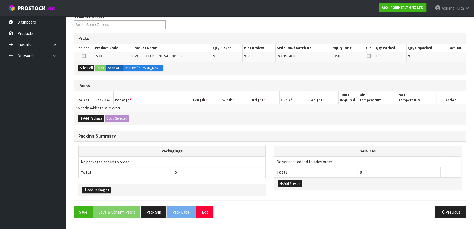
scroll to position [74, 0]
click at [13, 191] on ul "Dashboard Products Categories Serial Numbers Kitsets Packagings Inwards Purchas…" at bounding box center [33, 122] width 66 height 212
click at [82, 67] on button "Select All" at bounding box center [86, 67] width 16 height 7
click at [96, 65] on button "Pack" at bounding box center [100, 67] width 10 height 7
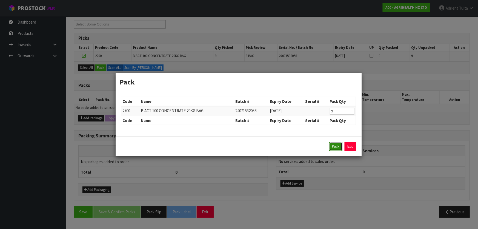
click at [334, 148] on button "Pack" at bounding box center [335, 146] width 13 height 9
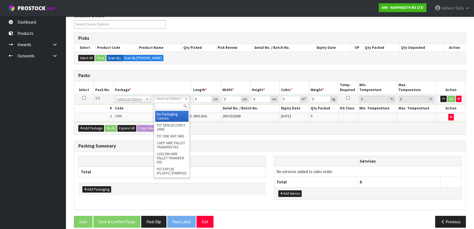
drag, startPoint x: 186, startPoint y: 96, endPoint x: 180, endPoint y: 110, distance: 16.0
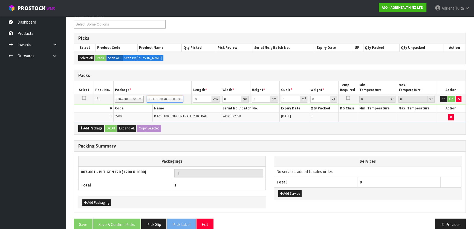
type input "120"
type input "100"
type input "183.96"
click at [264, 98] on input "0" at bounding box center [261, 99] width 19 height 7
type input "4"
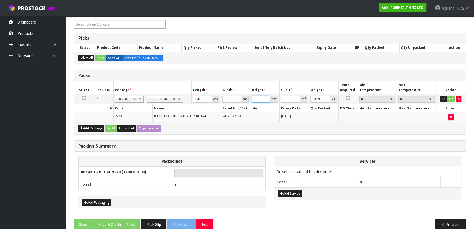
type input "0.048"
type input "45"
type input "0.54"
type input "45"
type input "192"
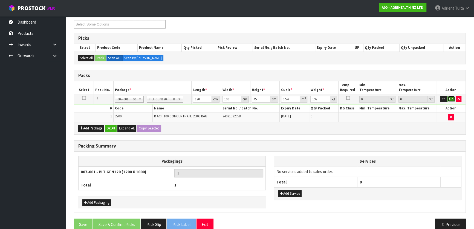
click at [451, 96] on button "OK" at bounding box center [452, 99] width 8 height 7
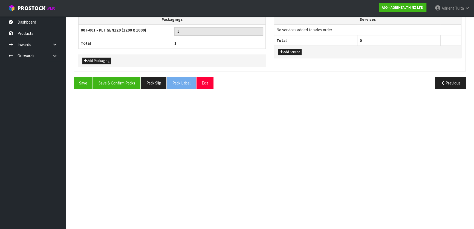
scroll to position [224, 0]
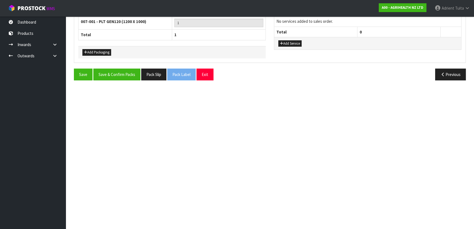
click at [129, 79] on div "Save Save & Confirm Packs Pack Slip Pack Label Exit Previous" at bounding box center [270, 76] width 400 height 16
click at [129, 77] on button "Save & Confirm Packs" at bounding box center [116, 74] width 47 height 12
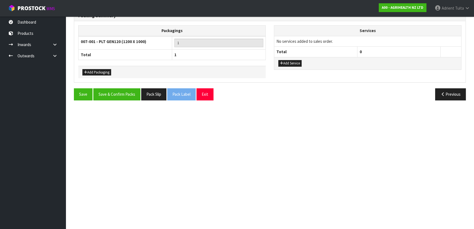
scroll to position [0, 0]
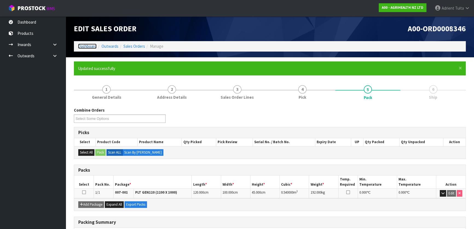
click at [79, 45] on link "Dashboard" at bounding box center [87, 46] width 19 height 5
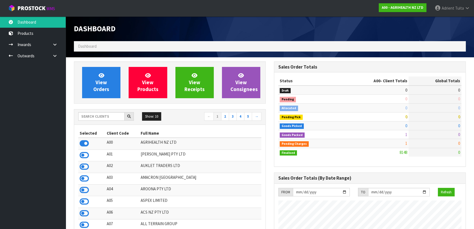
scroll to position [414, 200]
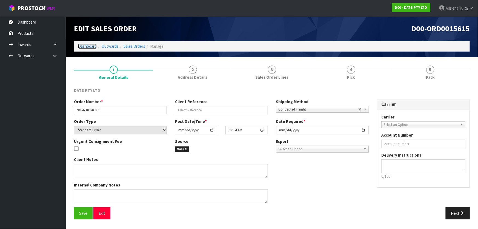
click at [88, 48] on link "Dashboard" at bounding box center [87, 46] width 19 height 5
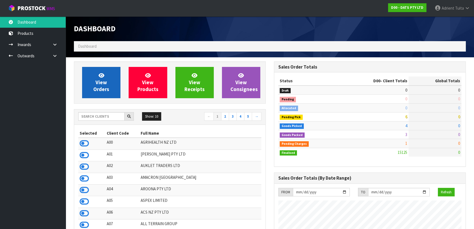
scroll to position [414, 200]
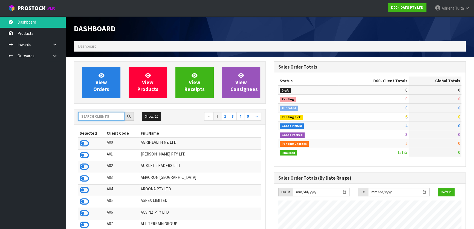
click at [105, 116] on input "text" at bounding box center [101, 116] width 46 height 8
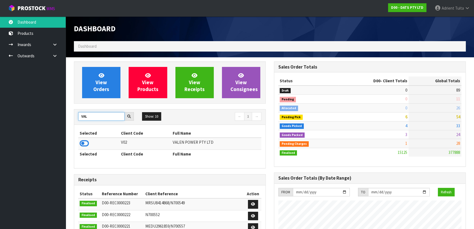
type input "VAL"
drag, startPoint x: 76, startPoint y: 145, endPoint x: 89, endPoint y: 143, distance: 13.0
click at [80, 142] on div "Selected Client Code Full Name V02 VALEN POWER PTY LTD Selected Client Code Ful…" at bounding box center [169, 146] width 191 height 43
click at [85, 146] on icon at bounding box center [84, 143] width 9 height 8
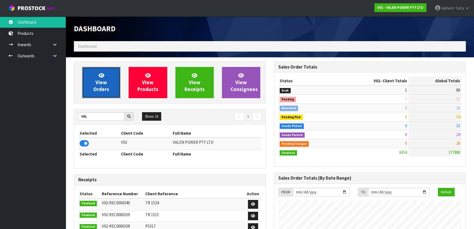
click at [107, 96] on link "View Orders" at bounding box center [101, 82] width 38 height 31
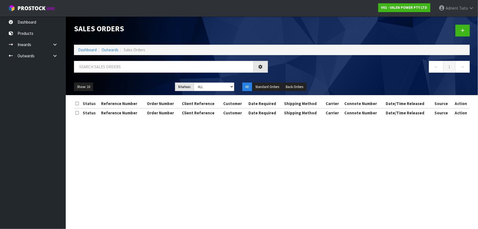
click at [108, 79] on div "Show: 10 5 10 25 50 Status: Draft Pending Allocated Pending Pick Goods Picked G…" at bounding box center [272, 86] width 404 height 17
click at [111, 67] on input "text" at bounding box center [164, 67] width 180 height 12
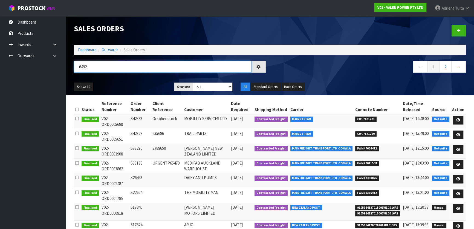
type input "6492"
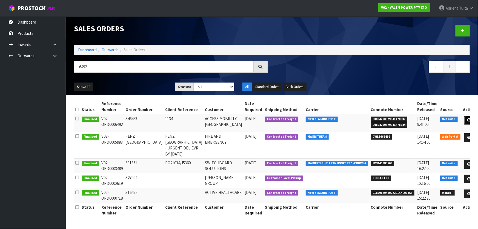
click at [467, 119] on icon at bounding box center [469, 120] width 4 height 4
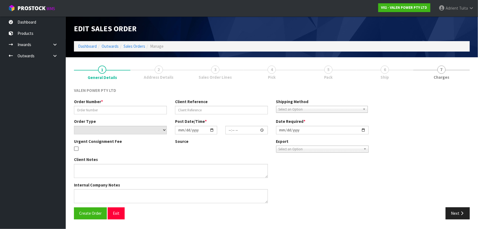
type input "S46483"
type input "1134"
select select "number:0"
type input "2025-08-20"
type input "12:00:07.000"
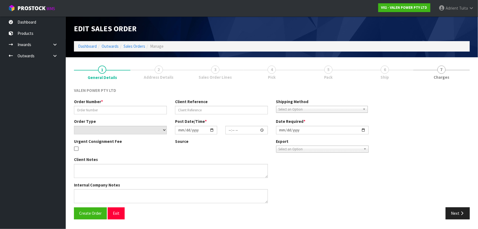
type input "2025-08-20"
type textarea "CLAIM3512 & 3513"
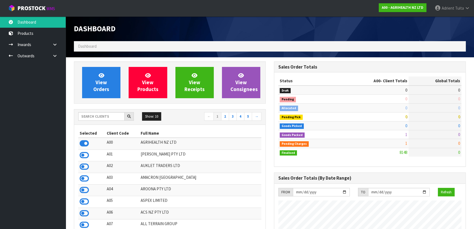
scroll to position [414, 200]
drag, startPoint x: 115, startPoint y: 115, endPoint x: 112, endPoint y: 114, distance: 3.1
click at [115, 115] on input "text" at bounding box center [101, 116] width 46 height 8
type input "S08"
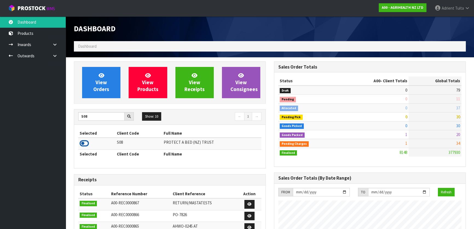
click at [85, 145] on icon at bounding box center [84, 143] width 9 height 8
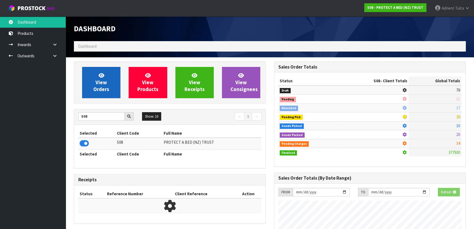
scroll to position [341, 200]
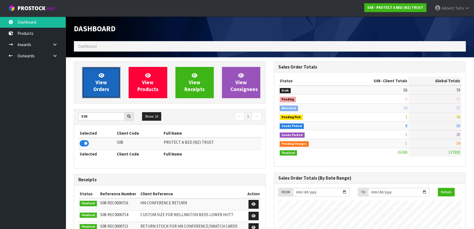
click at [100, 85] on span "View Orders" at bounding box center [101, 82] width 16 height 21
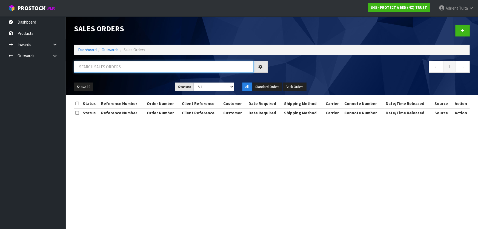
click at [109, 68] on input "text" at bounding box center [164, 67] width 180 height 12
type input "2987"
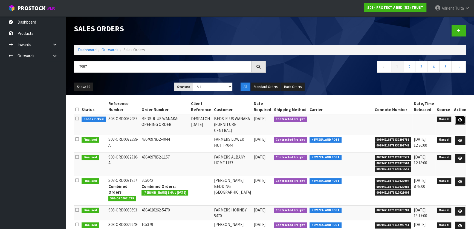
click at [460, 118] on icon at bounding box center [460, 120] width 4 height 4
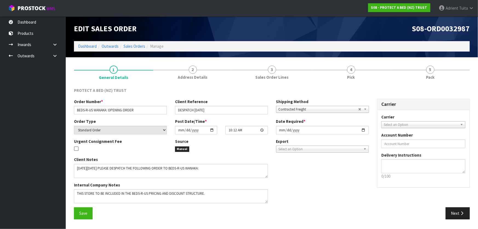
click at [442, 72] on link "5 Pack" at bounding box center [429, 72] width 79 height 22
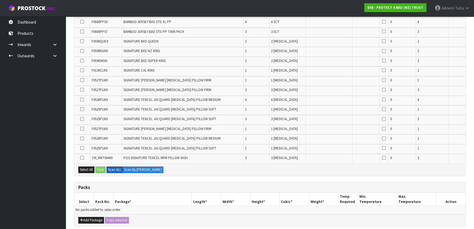
scroll to position [274, 0]
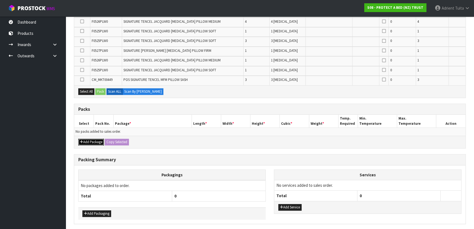
click at [82, 140] on icon "button" at bounding box center [81, 142] width 3 height 4
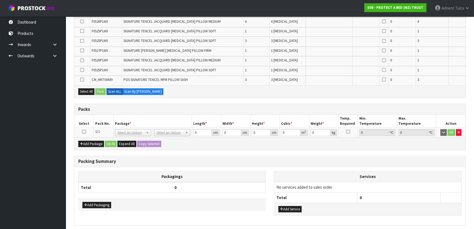
click at [83, 131] on icon at bounding box center [84, 131] width 4 height 0
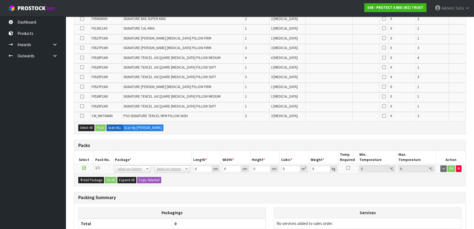
scroll to position [224, 0]
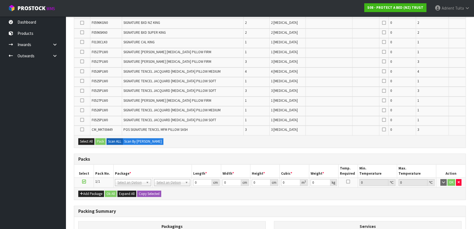
click at [80, 120] on icon at bounding box center [82, 120] width 4 height 0
click at [0, 0] on input "checkbox" at bounding box center [0, 0] width 0 height 0
click at [84, 106] on td at bounding box center [82, 111] width 16 height 10
click at [83, 110] on icon at bounding box center [82, 110] width 4 height 0
click at [0, 0] on input "checkbox" at bounding box center [0, 0] width 0 height 0
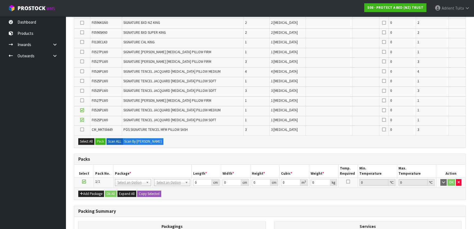
click at [82, 100] on icon at bounding box center [82, 100] width 4 height 0
click at [0, 0] on input "checkbox" at bounding box center [0, 0] width 0 height 0
click at [83, 92] on label at bounding box center [82, 90] width 4 height 5
click at [0, 0] on input "checkbox" at bounding box center [0, 0] width 0 height 0
click at [82, 81] on icon at bounding box center [82, 81] width 4 height 0
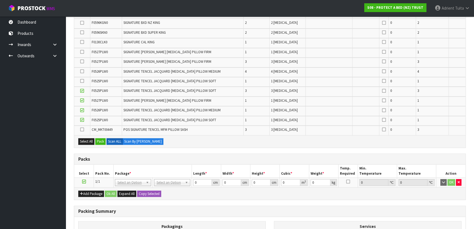
click at [0, 0] on input "checkbox" at bounding box center [0, 0] width 0 height 0
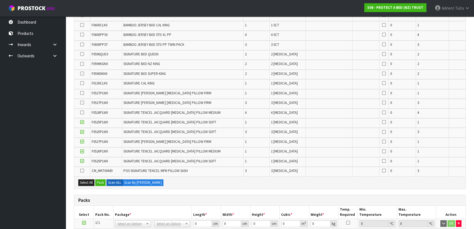
scroll to position [174, 0]
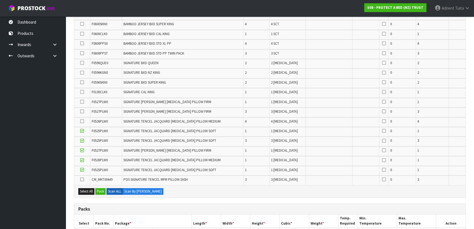
click at [82, 123] on td at bounding box center [82, 122] width 16 height 10
click at [82, 121] on icon at bounding box center [82, 121] width 4 height 0
click at [0, 0] on input "checkbox" at bounding box center [0, 0] width 0 height 0
click at [83, 113] on label at bounding box center [82, 111] width 4 height 5
click at [0, 0] on input "checkbox" at bounding box center [0, 0] width 0 height 0
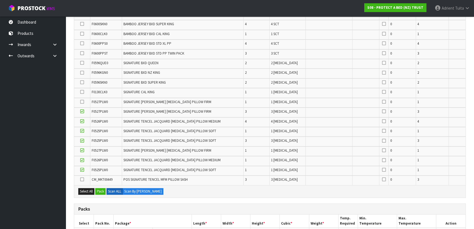
click at [82, 102] on icon at bounding box center [82, 102] width 4 height 0
click at [0, 0] on input "checkbox" at bounding box center [0, 0] width 0 height 0
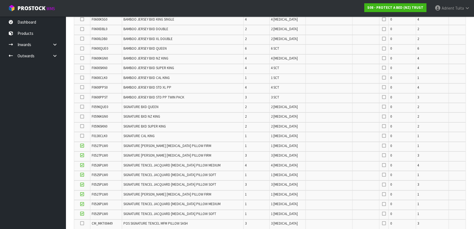
scroll to position [224, 0]
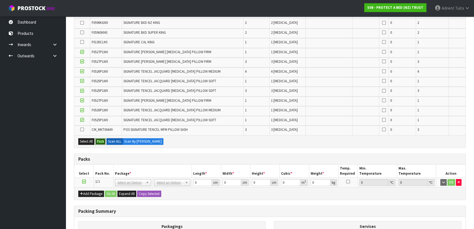
click at [99, 142] on button "Pack" at bounding box center [100, 141] width 10 height 7
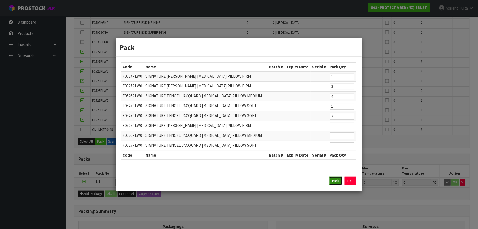
click at [334, 181] on button "Pack" at bounding box center [335, 180] width 13 height 9
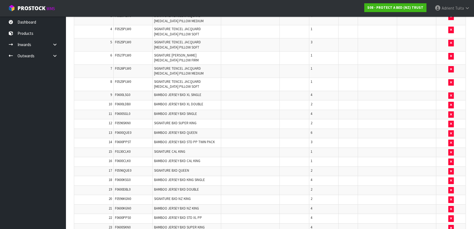
scroll to position [126, 0]
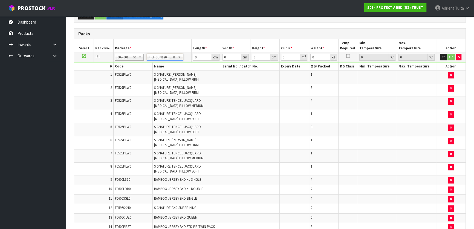
type input "120"
type input "100"
type input "66.095"
click at [194, 57] on input "120" at bounding box center [202, 57] width 19 height 7
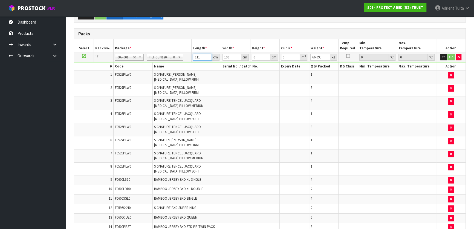
type input "111"
type input "1"
type input "0.012321"
type input "13"
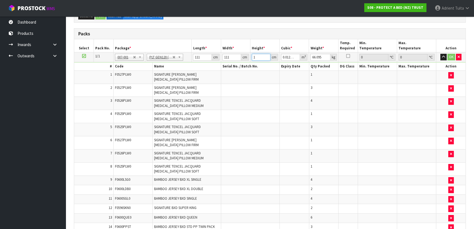
type input "0.160173"
type input "133"
type input "1.638693"
type input "133"
type input "97"
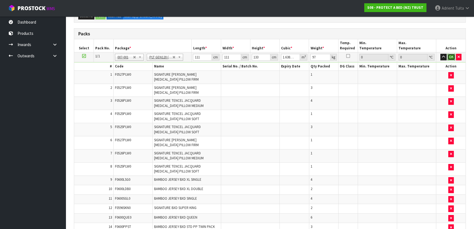
click at [449, 56] on button "OK" at bounding box center [452, 57] width 8 height 7
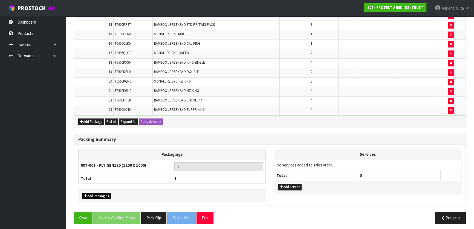
scroll to position [328, 0]
click at [98, 192] on button "Add Packaging" at bounding box center [96, 195] width 29 height 7
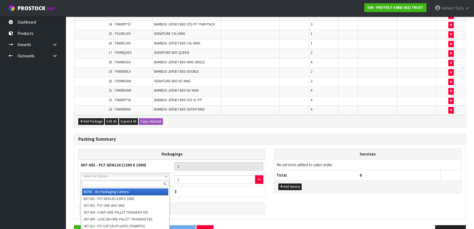
drag, startPoint x: 105, startPoint y: 178, endPoint x: 104, endPoint y: 183, distance: 5.8
click at [104, 183] on input "text" at bounding box center [125, 183] width 86 height 7
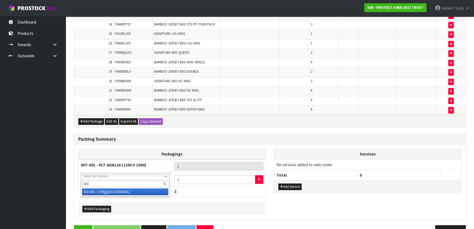
type input "OC"
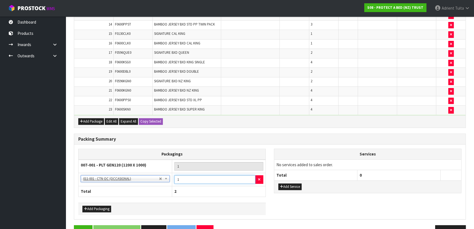
click at [184, 178] on input "1" at bounding box center [214, 179] width 81 height 8
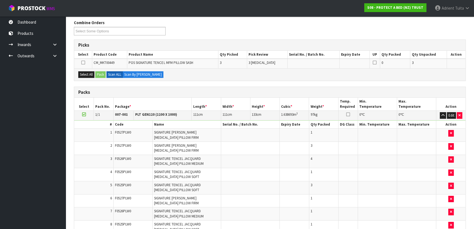
scroll to position [67, 0]
type input "6"
click at [88, 72] on button "Select All" at bounding box center [86, 75] width 16 height 7
click at [99, 72] on button "Pack" at bounding box center [100, 75] width 10 height 7
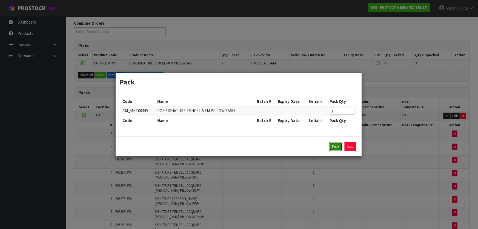
click at [335, 146] on button "Pack" at bounding box center [335, 146] width 13 height 9
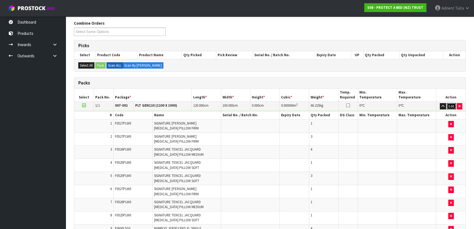
click at [454, 106] on button "Edit" at bounding box center [451, 106] width 9 height 7
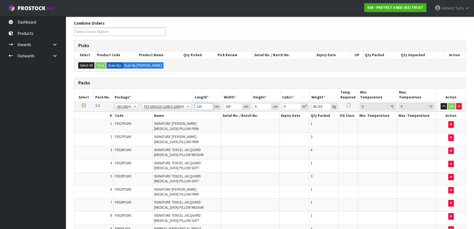
click at [198, 107] on input "120" at bounding box center [204, 106] width 19 height 7
type input "111"
type input "1"
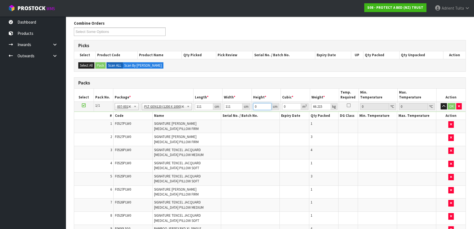
type input "0.012321"
type input "13"
type input "0.160173"
type input "133"
type input "1.638693"
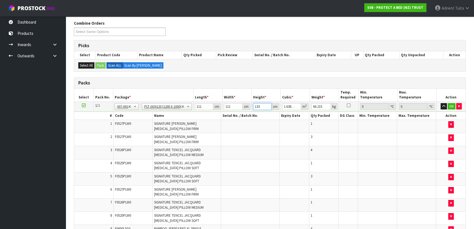
type input "133"
type input "97"
click at [450, 108] on button "OK" at bounding box center [452, 106] width 8 height 7
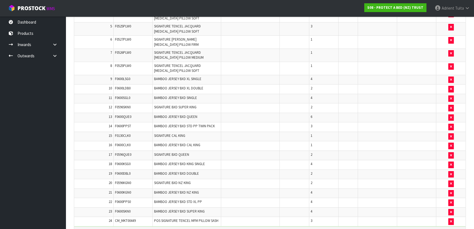
scroll to position [341, 0]
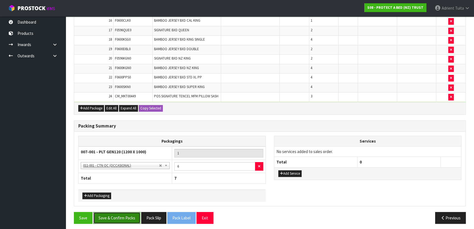
click at [119, 212] on button "Save & Confirm Packs" at bounding box center [116, 218] width 47 height 12
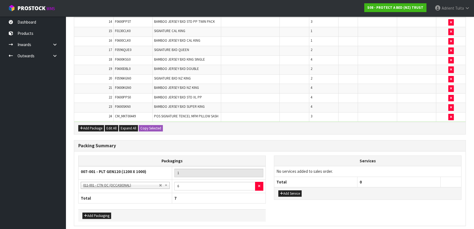
scroll to position [0, 0]
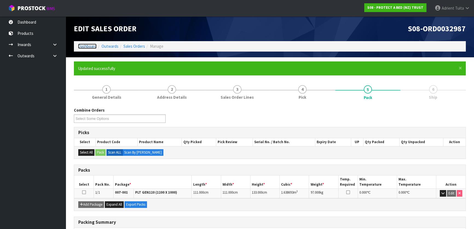
click at [82, 46] on link "Dashboard" at bounding box center [87, 46] width 19 height 5
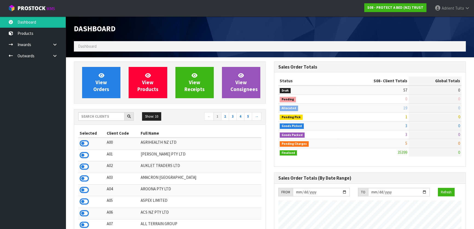
scroll to position [426, 200]
click at [98, 118] on input "text" at bounding box center [101, 116] width 46 height 8
type input "D00"
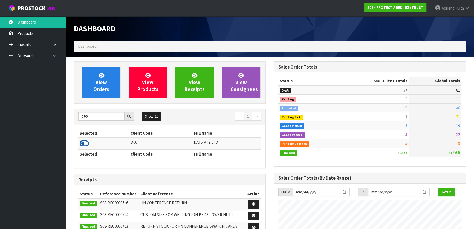
click at [86, 139] on icon at bounding box center [84, 143] width 9 height 8
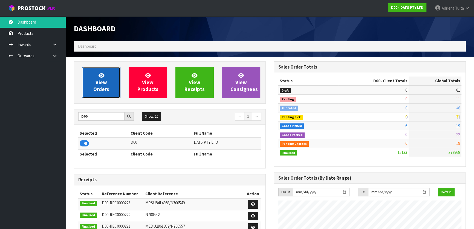
scroll to position [414, 200]
click at [106, 88] on span "View Orders" at bounding box center [101, 82] width 16 height 21
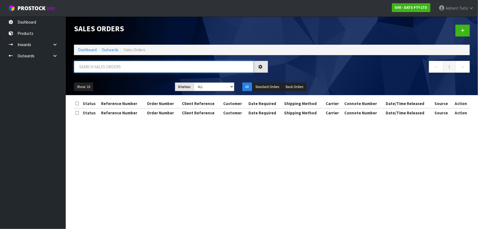
click at [117, 72] on input "text" at bounding box center [164, 67] width 180 height 12
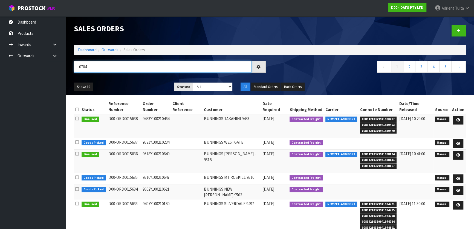
type input "0704"
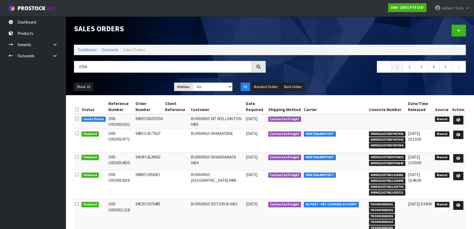
click at [468, 122] on div "Status Reference Number Order Number Client Reference Customer Date Required Sh…" at bounding box center [270, 225] width 400 height 253
click at [457, 123] on link at bounding box center [458, 120] width 10 height 9
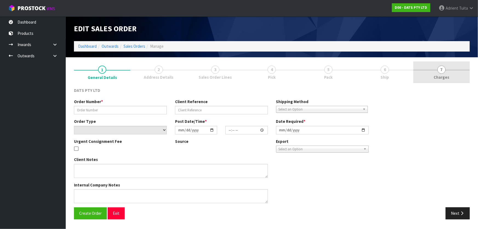
type input "9493Y100210704"
select select "number:0"
type input "[DATE]"
type input "08:46:00.000"
type input "[DATE]"
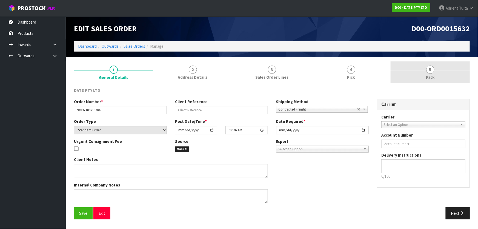
click at [427, 74] on span "Pack" at bounding box center [430, 77] width 8 height 6
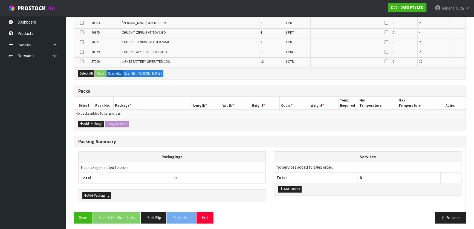
scroll to position [205, 0]
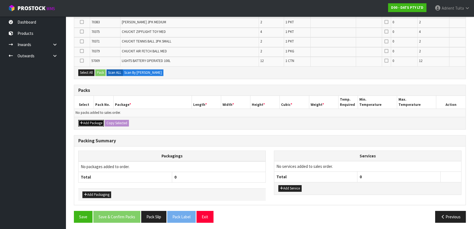
click at [85, 121] on button "Add Package" at bounding box center [91, 123] width 26 height 7
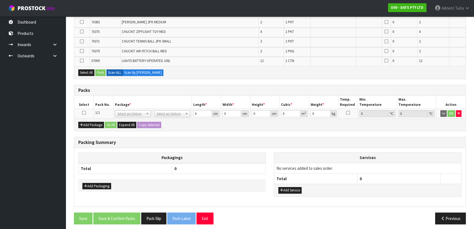
click at [82, 112] on td at bounding box center [84, 114] width 20 height 10
click at [84, 113] on icon at bounding box center [84, 113] width 4 height 0
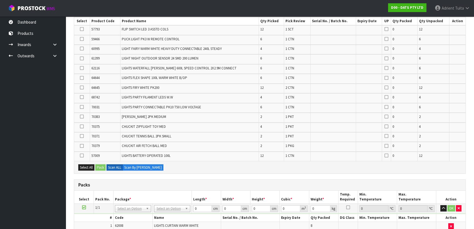
scroll to position [96, 0]
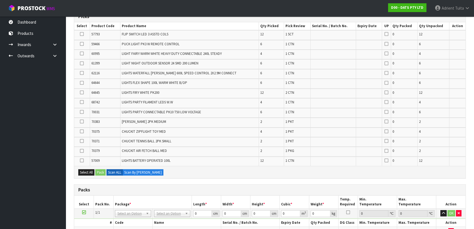
click at [81, 53] on icon at bounding box center [82, 53] width 4 height 0
click at [0, 0] on input "checkbox" at bounding box center [0, 0] width 0 height 0
click at [101, 170] on button "Pack" at bounding box center [100, 172] width 10 height 7
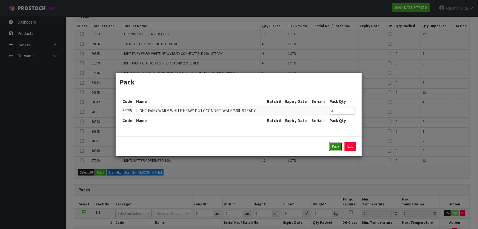
click at [331, 146] on button "Pack" at bounding box center [335, 146] width 13 height 9
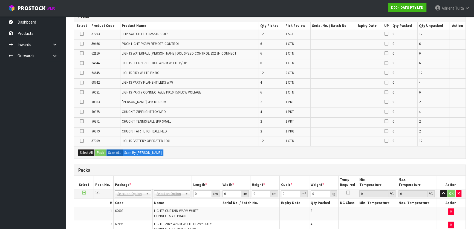
scroll to position [88, 0]
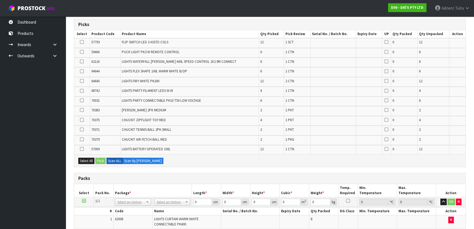
click at [81, 71] on icon at bounding box center [82, 71] width 4 height 0
click at [0, 0] on input "checkbox" at bounding box center [0, 0] width 0 height 0
click at [98, 160] on button "Pack" at bounding box center [100, 160] width 10 height 7
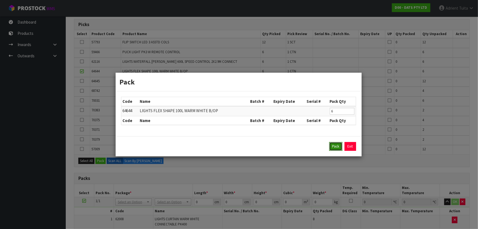
click at [335, 143] on button "Pack" at bounding box center [335, 146] width 13 height 9
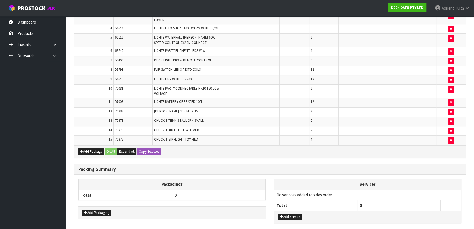
scroll to position [233, 0]
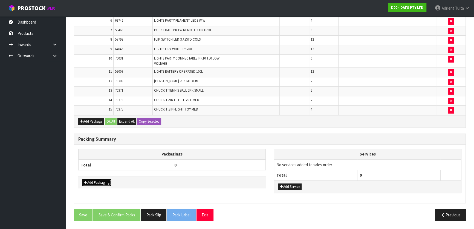
click at [90, 181] on button "Add Packaging" at bounding box center [96, 182] width 29 height 7
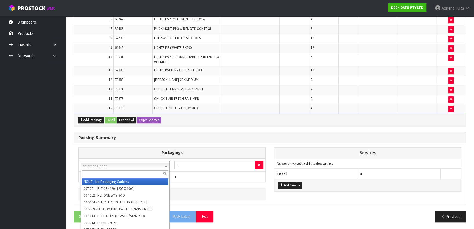
drag, startPoint x: 95, startPoint y: 165, endPoint x: 96, endPoint y: 169, distance: 4.1
click at [102, 170] on input "text" at bounding box center [125, 173] width 86 height 7
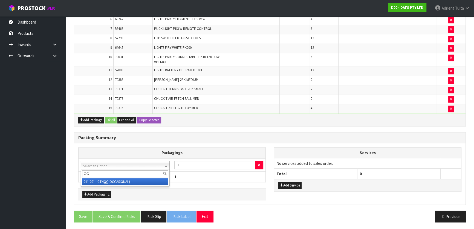
type input "OC"
drag, startPoint x: 103, startPoint y: 180, endPoint x: 165, endPoint y: 176, distance: 62.3
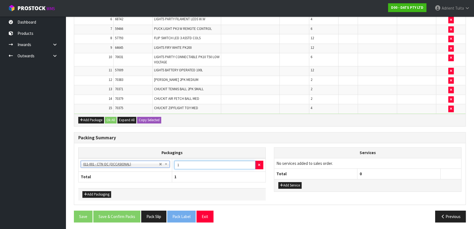
click at [192, 167] on input "1" at bounding box center [214, 164] width 81 height 8
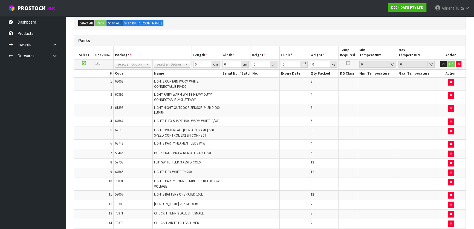
scroll to position [109, 0]
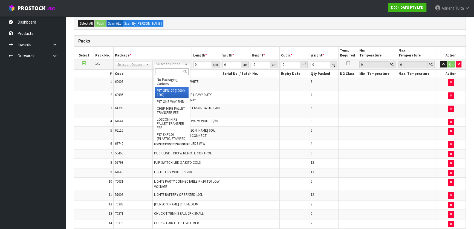
type input "2"
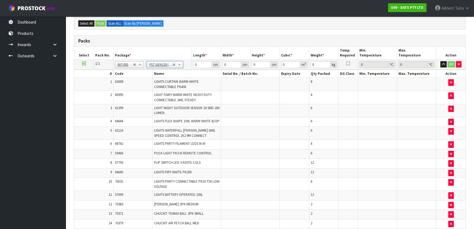
type input "120"
type input "100"
type input "53.28"
click at [197, 64] on input "120" at bounding box center [202, 64] width 19 height 7
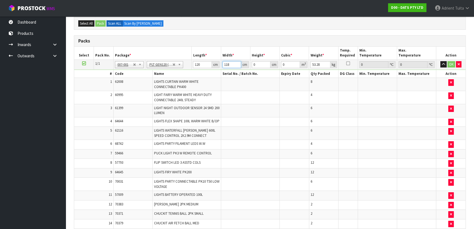
type input "118"
type input "5"
type input "0.0708"
type input "53"
type input "0.75048"
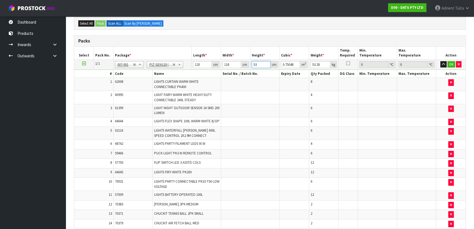
type input "53"
type input "90"
click at [452, 62] on button "OK" at bounding box center [452, 64] width 8 height 7
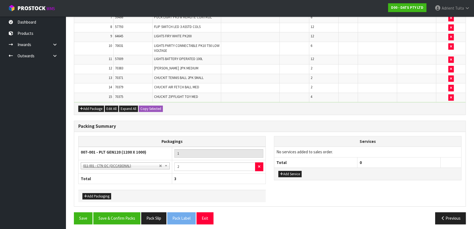
scroll to position [249, 0]
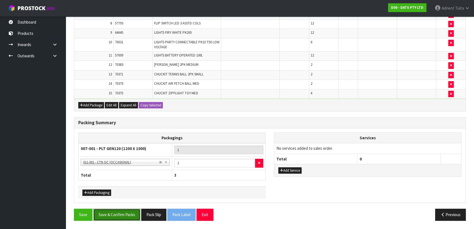
click at [120, 216] on button "Save & Confirm Packs" at bounding box center [116, 214] width 47 height 12
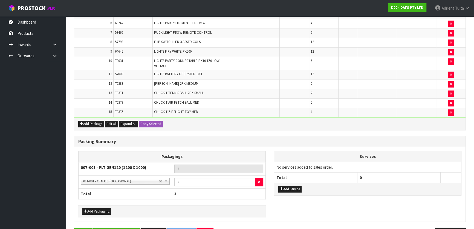
scroll to position [0, 0]
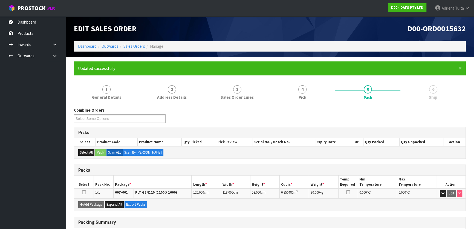
click at [88, 43] on ol "Dashboard Outwards Sales Orders Manage" at bounding box center [270, 46] width 392 height 10
click at [88, 45] on link "Dashboard" at bounding box center [87, 46] width 19 height 5
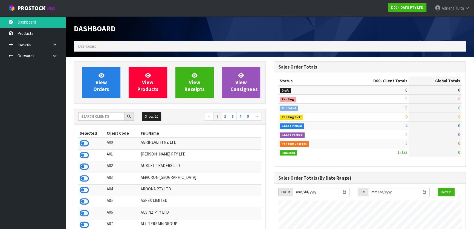
scroll to position [414, 200]
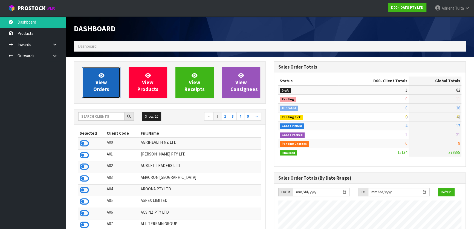
click at [101, 85] on span "View Orders" at bounding box center [101, 82] width 16 height 21
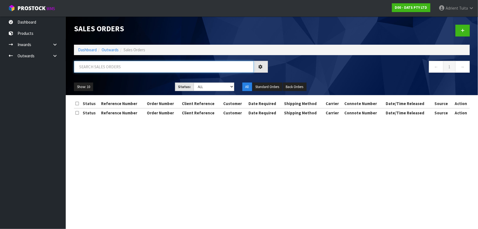
click at [112, 71] on input "text" at bounding box center [164, 67] width 180 height 12
type input "0672"
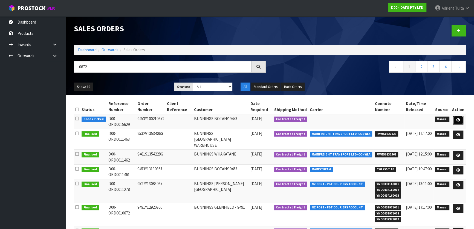
click at [459, 119] on icon at bounding box center [458, 120] width 4 height 4
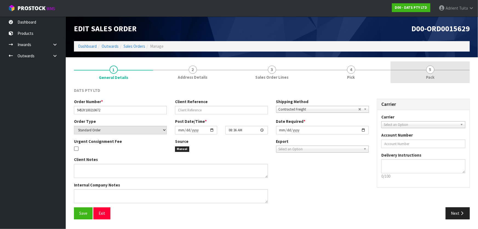
click at [435, 69] on link "5 Pack" at bounding box center [429, 72] width 79 height 22
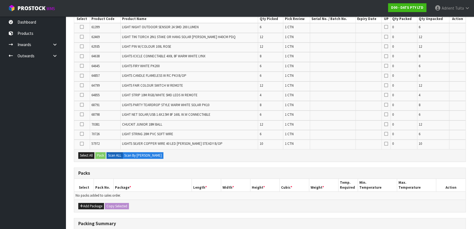
scroll to position [174, 0]
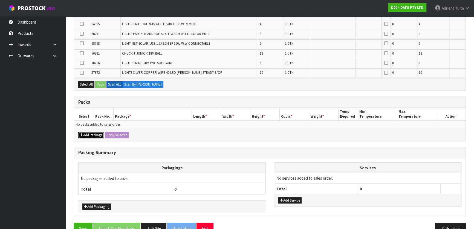
click at [88, 132] on button "Add Package" at bounding box center [91, 135] width 26 height 7
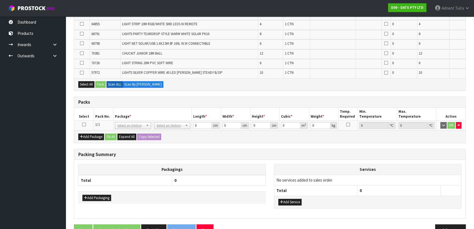
click at [83, 124] on icon at bounding box center [84, 124] width 4 height 0
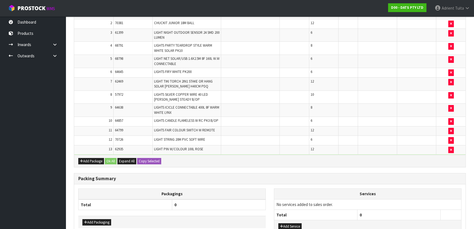
scroll to position [135, 0]
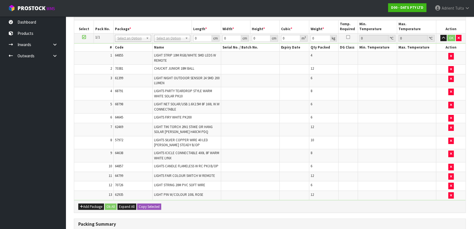
drag, startPoint x: 181, startPoint y: 35, endPoint x: 180, endPoint y: 41, distance: 5.5
type input "120"
type input "100"
type input "45.33"
click at [197, 36] on input "120" at bounding box center [202, 38] width 19 height 7
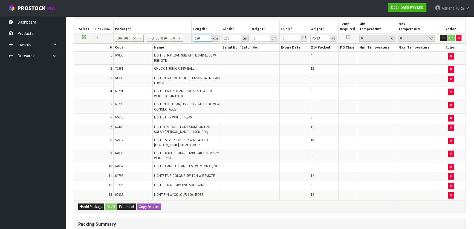
click at [197, 36] on input "120" at bounding box center [202, 38] width 19 height 7
type input "111"
type input "6"
type input "0.073926"
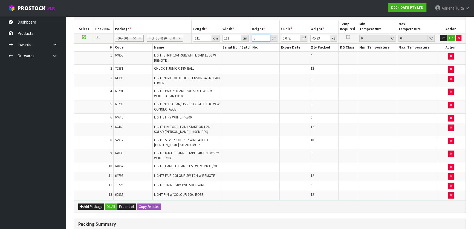
type input "62"
type input "0.763902"
type input "62"
type input "50"
click at [447, 39] on td "OK" at bounding box center [450, 38] width 29 height 10
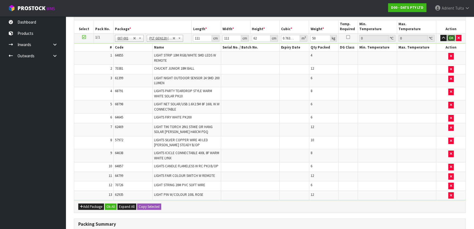
click at [448, 38] on button "OK" at bounding box center [452, 38] width 8 height 7
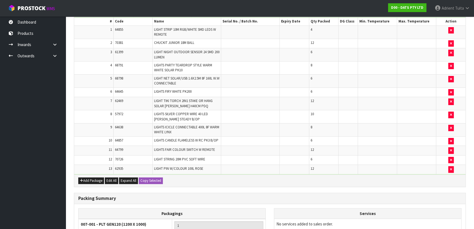
scroll to position [221, 0]
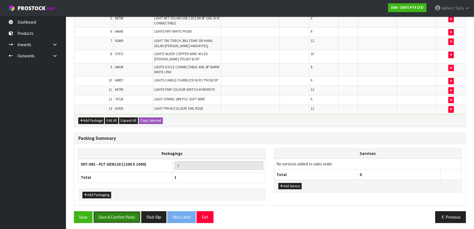
click at [122, 214] on button "Save & Confirm Packs" at bounding box center [116, 217] width 47 height 12
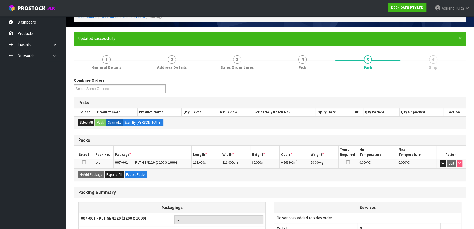
scroll to position [22, 0]
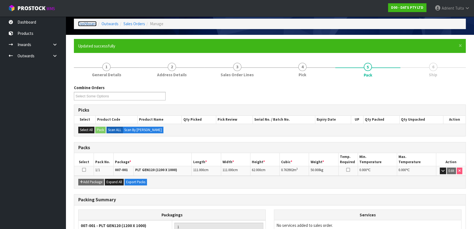
click at [86, 24] on link "Dashboard" at bounding box center [87, 23] width 19 height 5
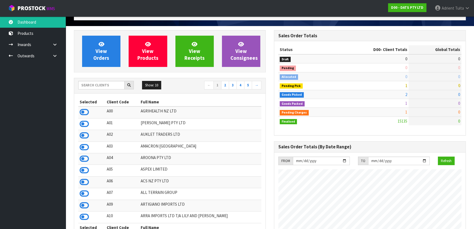
scroll to position [3, 0]
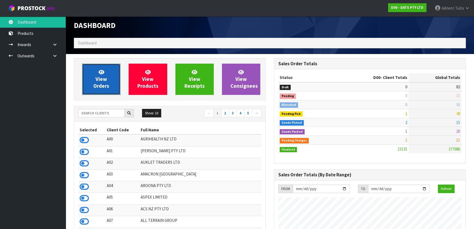
click at [109, 82] on link "View Orders" at bounding box center [101, 79] width 38 height 31
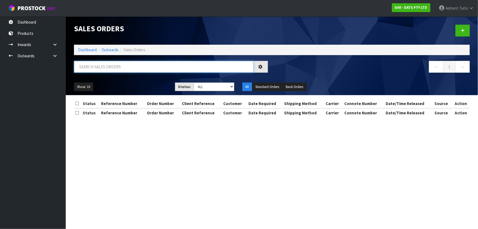
click at [115, 70] on input "text" at bounding box center [164, 67] width 180 height 12
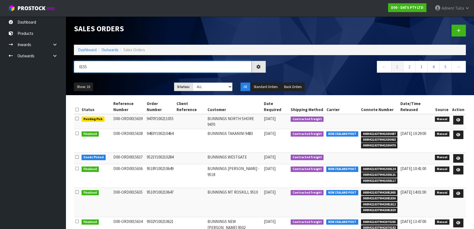
type input "0155"
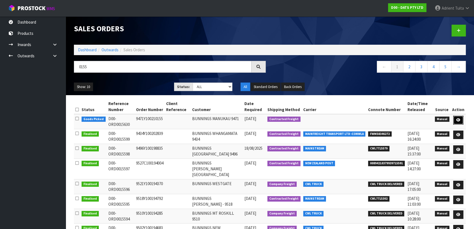
click at [454, 120] on link at bounding box center [458, 120] width 10 height 9
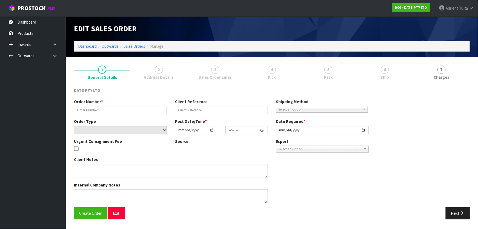
type input "9471Y100210155"
select select "number:0"
type input "[DATE]"
type input "08:42:00.000"
type input "[DATE]"
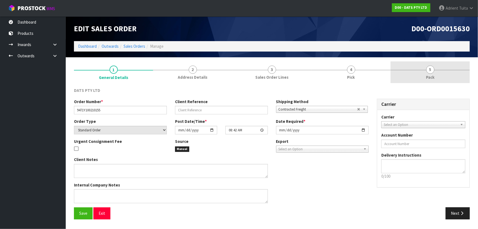
click at [443, 77] on link "5 Pack" at bounding box center [429, 72] width 79 height 22
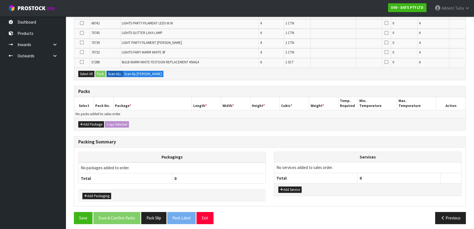
scroll to position [215, 0]
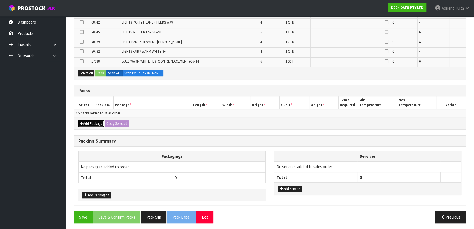
click at [86, 122] on button "Add Package" at bounding box center [91, 123] width 26 height 7
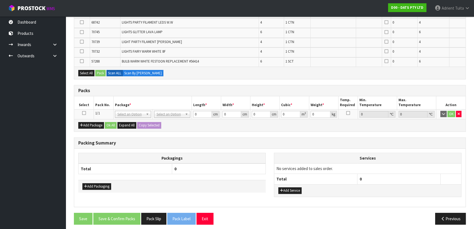
click at [83, 113] on icon at bounding box center [84, 113] width 4 height 0
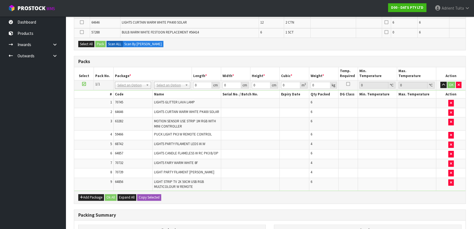
scroll to position [0, 0]
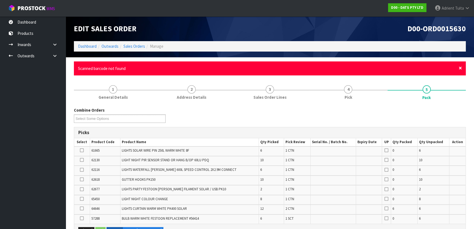
click at [461, 66] on span "×" at bounding box center [460, 68] width 3 height 8
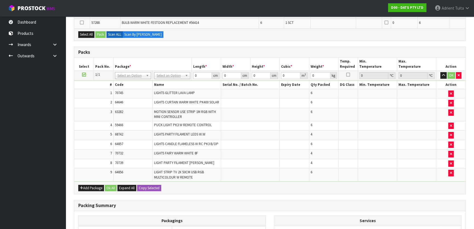
scroll to position [168, 0]
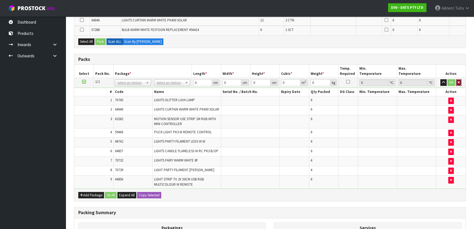
drag, startPoint x: 457, startPoint y: 82, endPoint x: 450, endPoint y: 83, distance: 7.6
click at [457, 82] on button "button" at bounding box center [458, 82] width 5 height 7
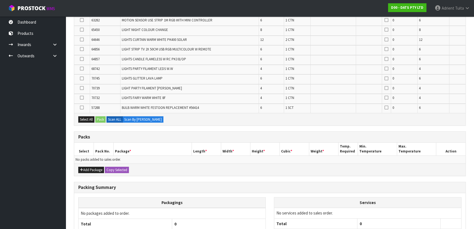
scroll to position [178, 0]
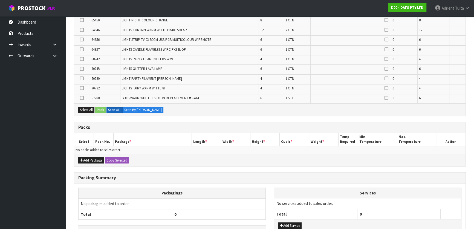
click at [94, 154] on div "Add Package Copy Selected" at bounding box center [269, 160] width 391 height 12
click at [94, 157] on button "Add Package" at bounding box center [91, 160] width 26 height 7
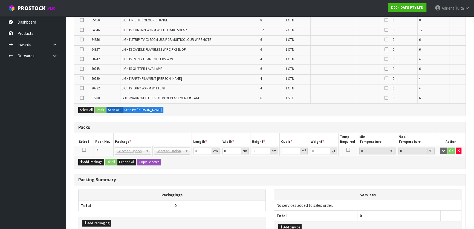
click at [84, 149] on icon at bounding box center [84, 149] width 4 height 0
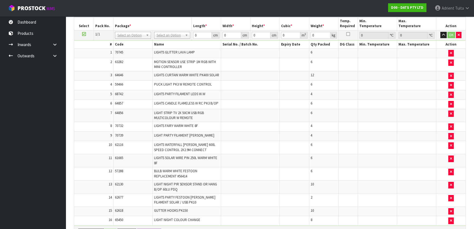
scroll to position [126, 0]
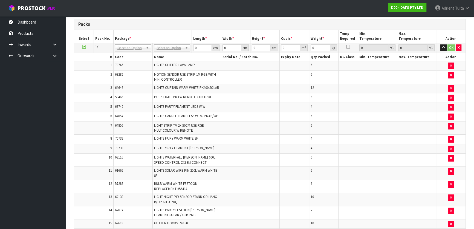
drag, startPoint x: 178, startPoint y: 50, endPoint x: 175, endPoint y: 57, distance: 7.9
type input "120"
type input "100"
type input "69.18"
click at [195, 44] on input "120" at bounding box center [202, 47] width 19 height 7
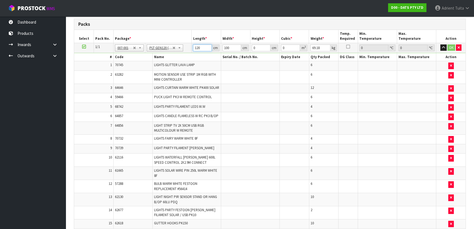
click at [196, 44] on input "120" at bounding box center [202, 47] width 19 height 7
type input "111"
type input "7"
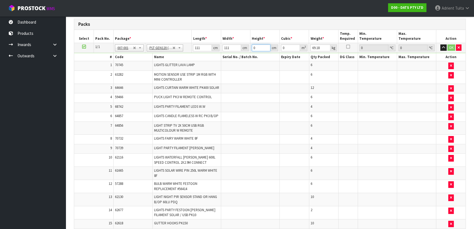
type input "0.086247"
type input "74"
type input "0.911754"
type input "74"
type input "77"
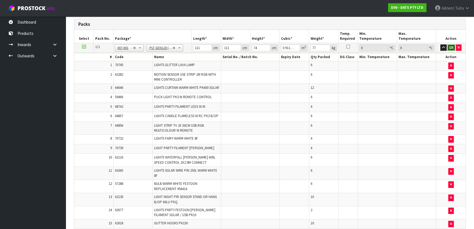
click at [449, 47] on button "OK" at bounding box center [452, 47] width 8 height 7
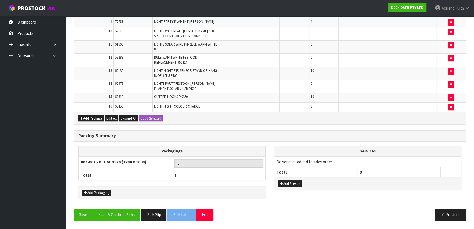
scroll to position [252, 0]
click at [114, 214] on button "Save & Confirm Packs" at bounding box center [116, 214] width 47 height 12
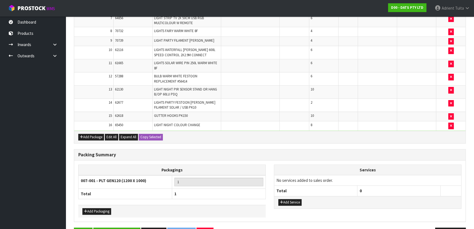
scroll to position [0, 0]
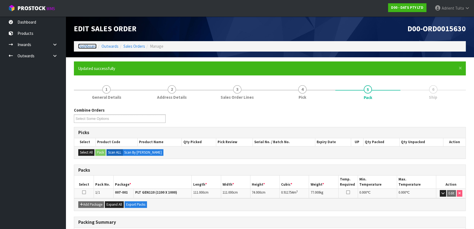
click at [90, 45] on link "Dashboard" at bounding box center [87, 46] width 19 height 5
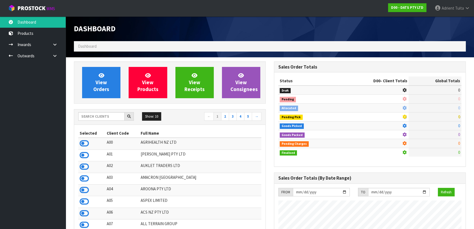
scroll to position [341, 200]
click at [112, 117] on input "text" at bounding box center [101, 116] width 46 height 8
type input "Y01"
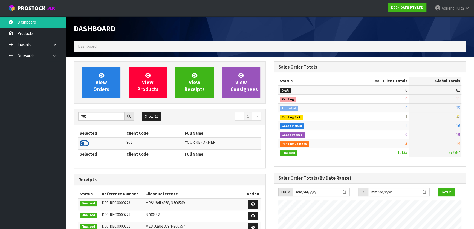
click at [87, 145] on icon at bounding box center [84, 143] width 9 height 8
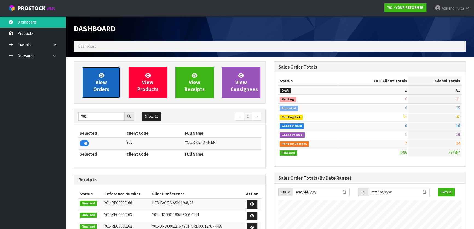
click at [95, 78] on link "View Orders" at bounding box center [101, 82] width 38 height 31
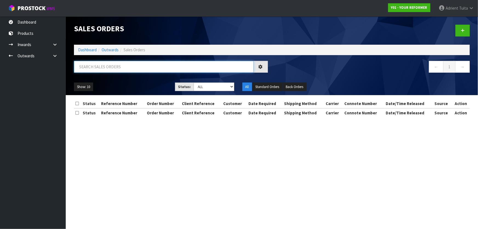
click at [103, 65] on input "text" at bounding box center [164, 67] width 180 height 12
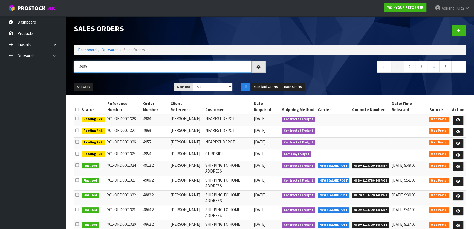
type input "4969"
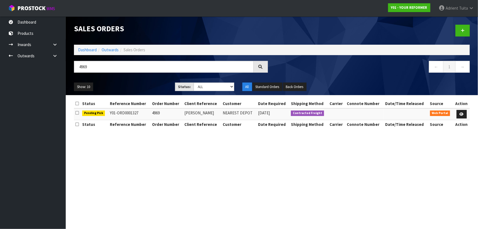
click at [456, 115] on td at bounding box center [461, 114] width 16 height 12
click at [459, 115] on link at bounding box center [461, 114] width 10 height 9
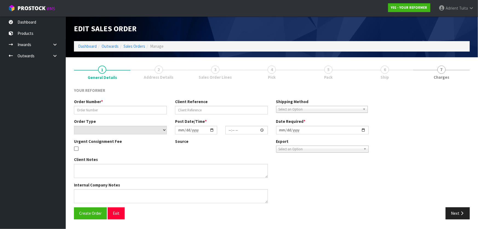
type input "4969"
type input "[PERSON_NAME]"
select select "number:0"
type input "[DATE]"
type input "15:25:00.000"
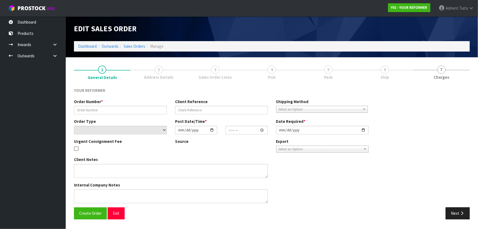
type input "[DATE]"
type textarea "[STREET_ADDRESS][PERSON_NAME] [PHONE_NUMBER]"
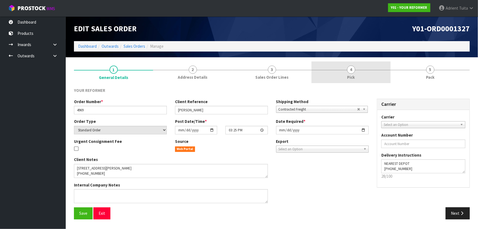
click at [370, 77] on link "4 Pick" at bounding box center [350, 72] width 79 height 22
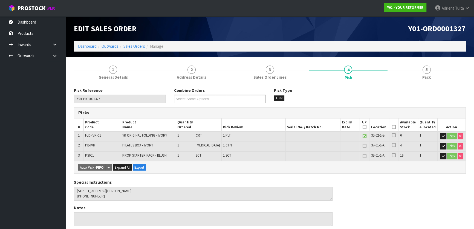
click at [392, 127] on icon at bounding box center [394, 127] width 4 height 0
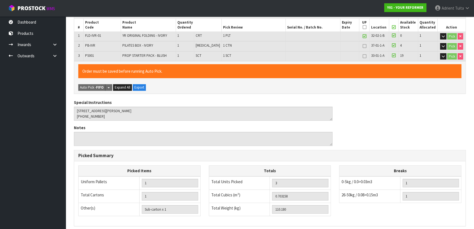
scroll to position [171, 0]
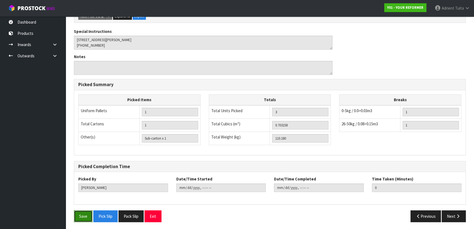
click at [79, 212] on button "Save" at bounding box center [83, 216] width 19 height 12
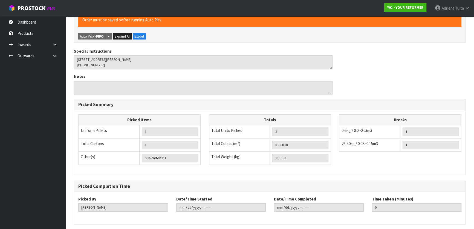
scroll to position [0, 0]
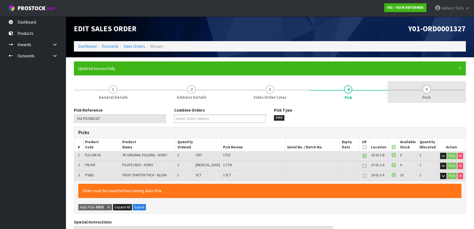
click at [431, 96] on link "5 Pack" at bounding box center [427, 92] width 78 height 22
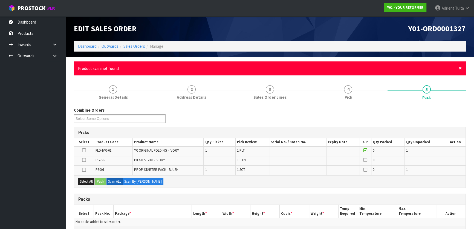
click at [460, 67] on span "×" at bounding box center [460, 68] width 3 height 8
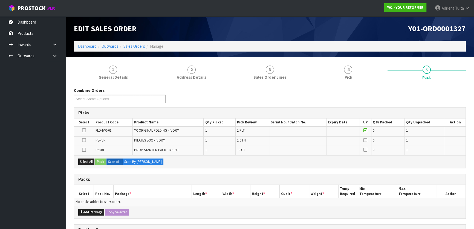
click at [86, 149] on td at bounding box center [84, 150] width 20 height 9
click at [85, 149] on icon at bounding box center [84, 149] width 4 height 0
click at [0, 0] on input "checkbox" at bounding box center [0, 0] width 0 height 0
drag, startPoint x: 97, startPoint y: 160, endPoint x: 111, endPoint y: 167, distance: 15.1
click at [98, 160] on button "Pack" at bounding box center [100, 161] width 10 height 7
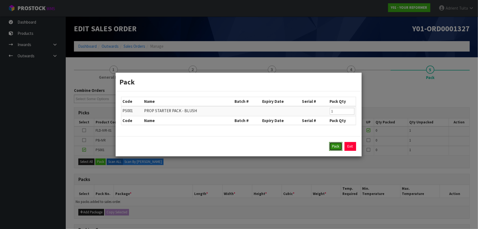
click at [333, 148] on button "Pack" at bounding box center [335, 146] width 13 height 9
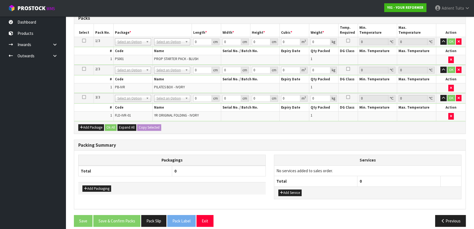
scroll to position [136, 0]
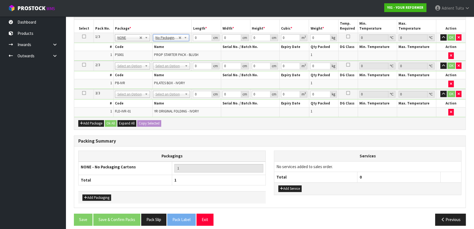
drag, startPoint x: 171, startPoint y: 66, endPoint x: 169, endPoint y: 74, distance: 8.8
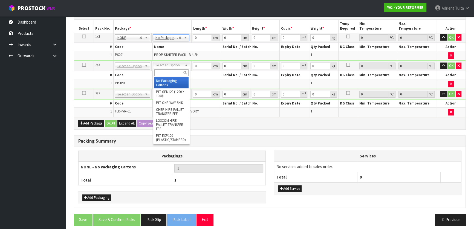
type input "2"
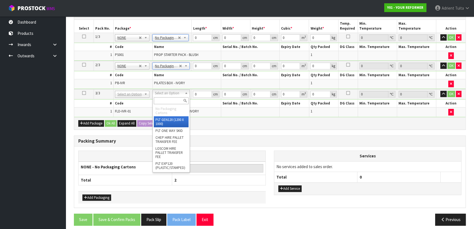
drag, startPoint x: 168, startPoint y: 90, endPoint x: 168, endPoint y: 94, distance: 4.1
drag, startPoint x: 169, startPoint y: 90, endPoint x: 166, endPoint y: 100, distance: 10.1
click at [166, 102] on input "text" at bounding box center [171, 100] width 35 height 7
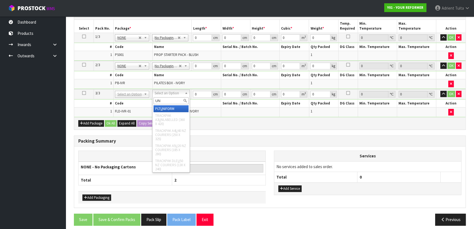
type input "UNI"
type input "99"
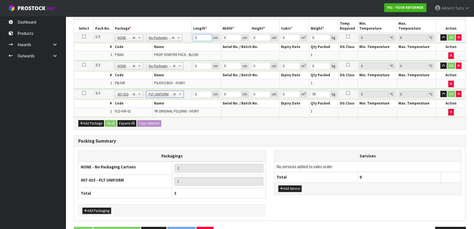
click at [200, 37] on input "0" at bounding box center [202, 37] width 19 height 7
type input "56"
type input "42"
type input "8"
type input "0.018816"
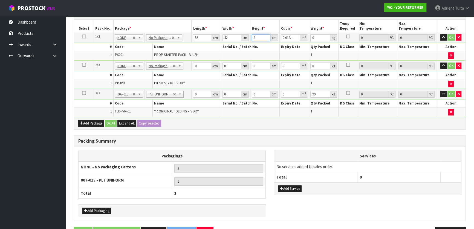
type input "8"
type input "4"
click at [200, 64] on input "0" at bounding box center [202, 65] width 19 height 7
type input "73"
type input "32"
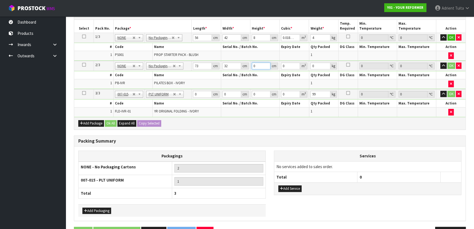
type input "4"
type input "0.009344"
type input "45"
type input "0.10512"
type input "45"
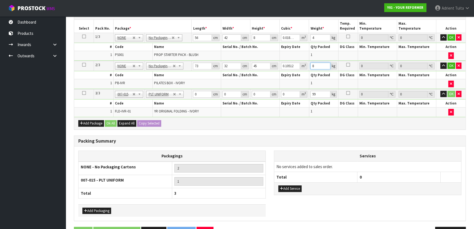
type input "8"
click at [200, 96] on input "0" at bounding box center [202, 94] width 19 height 7
type input "140"
type input "74"
type input "6"
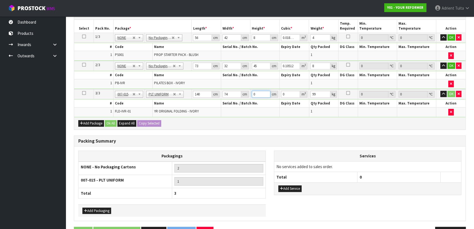
type input "0.06216"
type input "64"
type input "0.66304"
type input "64"
type input "105"
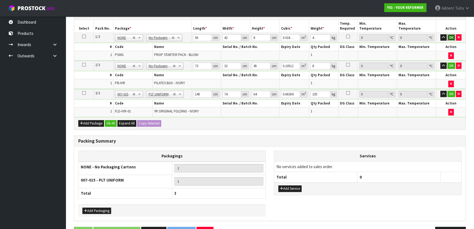
click at [452, 38] on button "OK" at bounding box center [452, 37] width 8 height 7
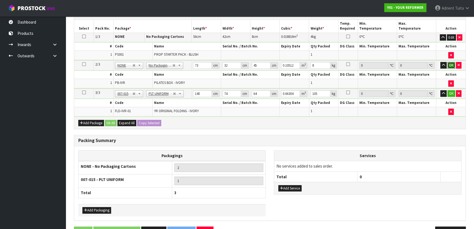
click at [450, 62] on button "OK" at bounding box center [452, 65] width 8 height 7
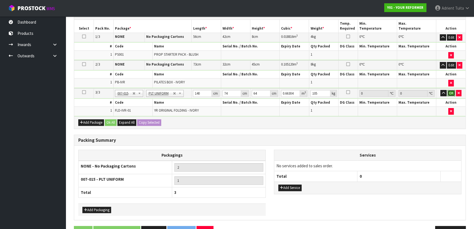
click at [451, 90] on button "OK" at bounding box center [452, 93] width 8 height 7
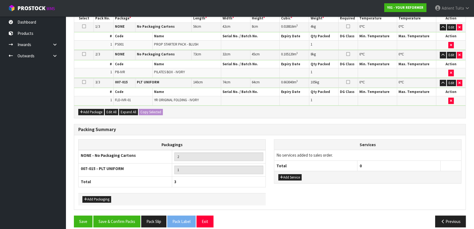
scroll to position [151, 0]
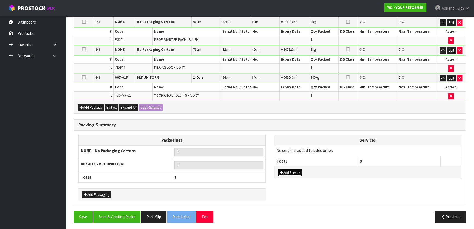
drag, startPoint x: 285, startPoint y: 170, endPoint x: 287, endPoint y: 166, distance: 4.3
click at [286, 169] on button "Add Service" at bounding box center [289, 172] width 23 height 7
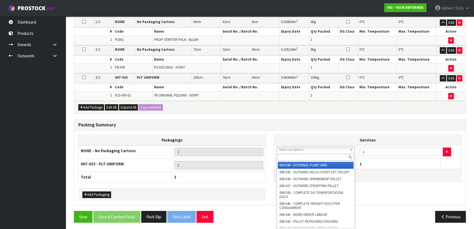
click at [291, 158] on input "text" at bounding box center [316, 157] width 76 height 7
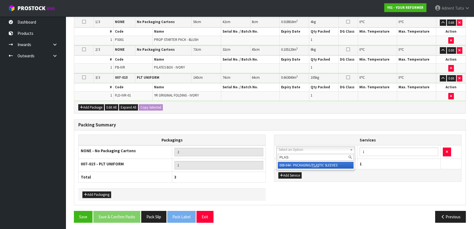
type input "PLAS"
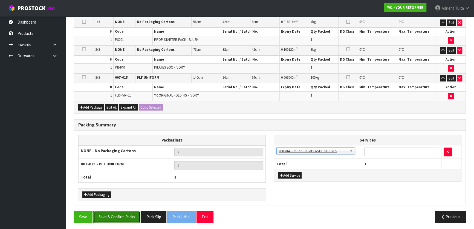
click at [102, 213] on button "Save & Confirm Packs" at bounding box center [116, 217] width 47 height 12
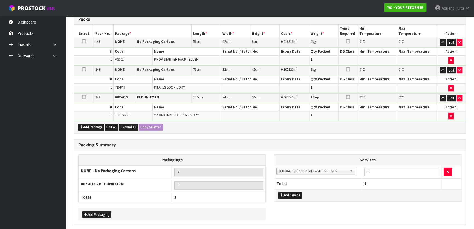
scroll to position [0, 0]
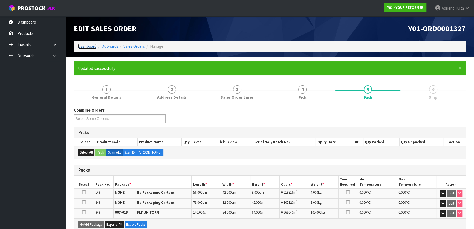
click at [87, 48] on link "Dashboard" at bounding box center [87, 46] width 19 height 5
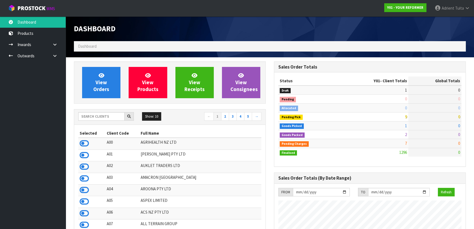
scroll to position [414, 200]
